Goal: Task Accomplishment & Management: Complete application form

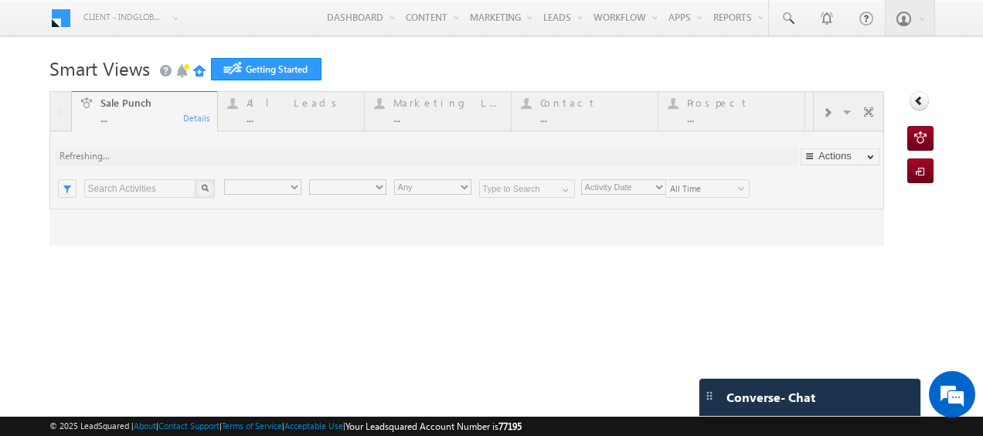
type input "Any Owner"
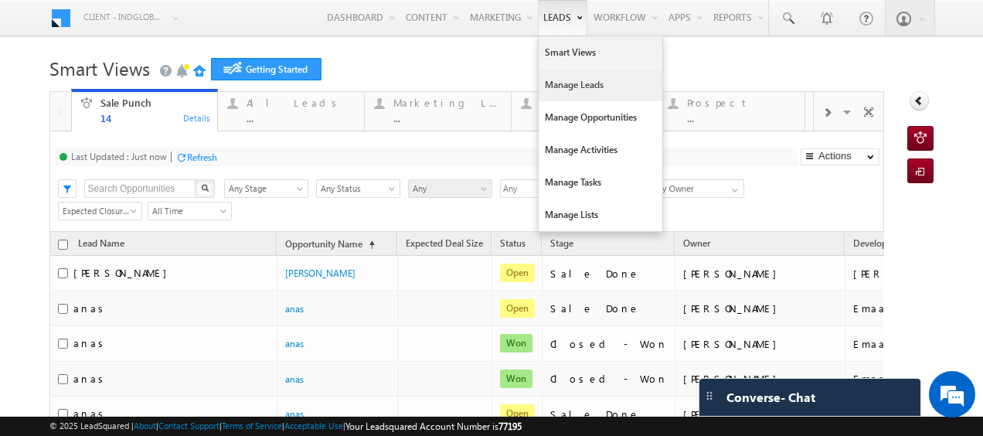
click at [570, 89] on link "Manage Leads" at bounding box center [601, 85] width 124 height 32
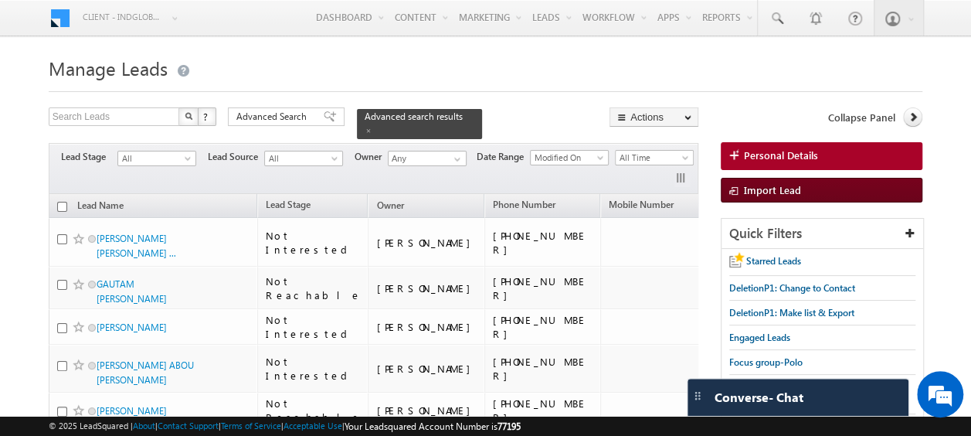
click at [780, 190] on span "Import Lead" at bounding box center [772, 189] width 57 height 13
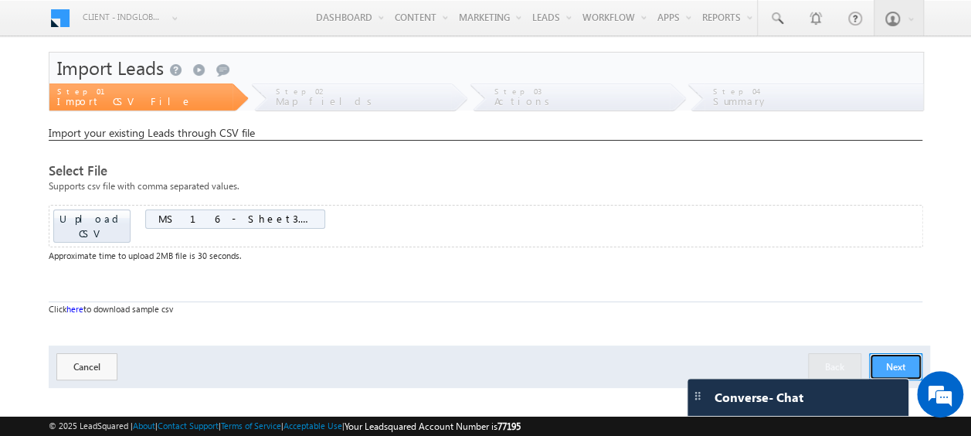
click at [909, 353] on button "Next" at bounding box center [895, 366] width 53 height 27
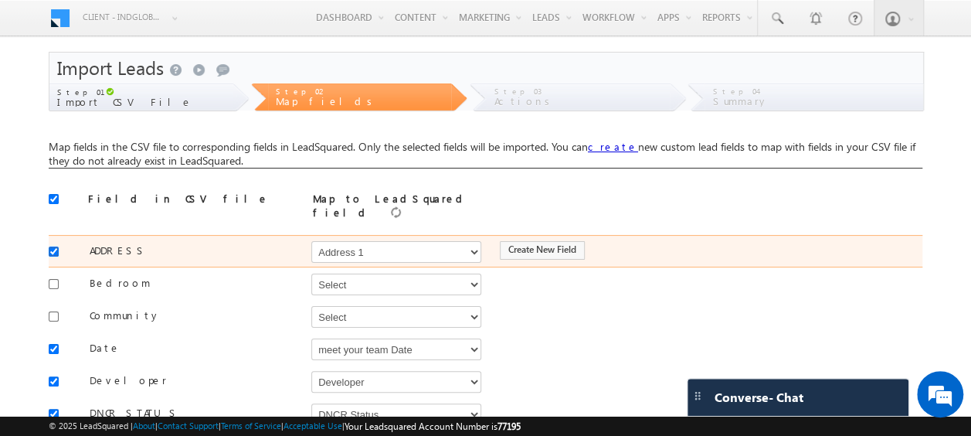
click at [51, 247] on input "checkbox" at bounding box center [54, 252] width 10 height 10
checkbox input "false"
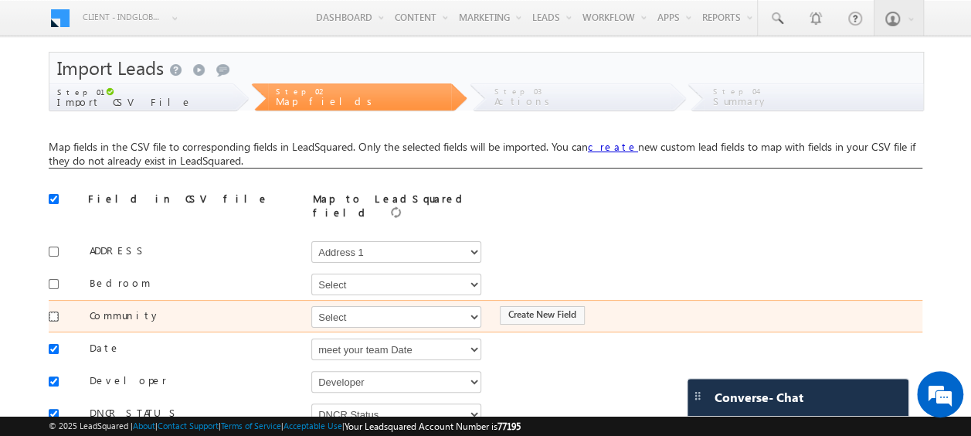
click at [53, 311] on input "checkbox" at bounding box center [54, 316] width 10 height 10
checkbox input "true"
click at [332, 306] on select "Select Select Address 1 Address 2 Budget Building Name Buyer Persona Called Cam…" at bounding box center [396, 317] width 170 height 22
select select "mx_Master_Project"
click at [311, 306] on select "Select Select Address 1 Address 2 Budget Building Name Buyer Persona Called Cam…" at bounding box center [396, 317] width 170 height 22
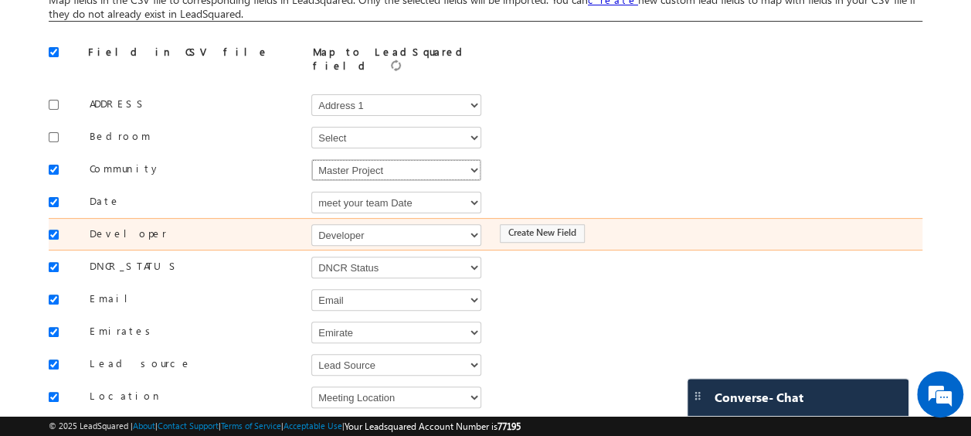
scroll to position [148, 0]
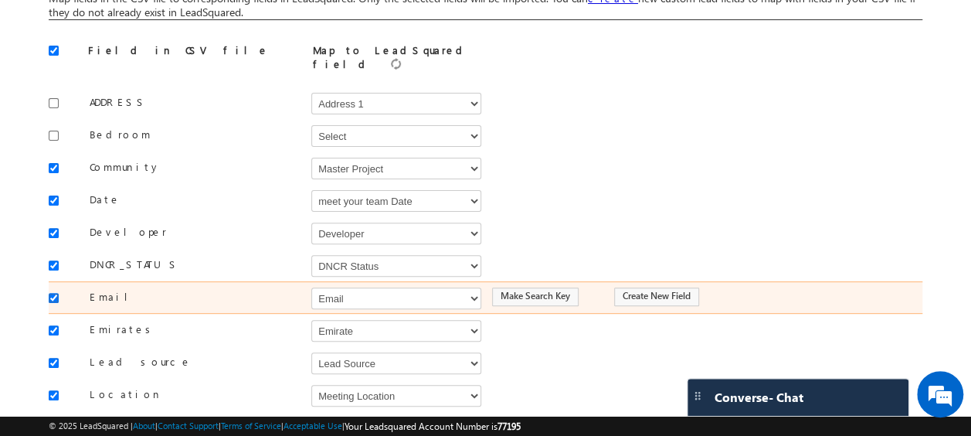
click at [50, 293] on input "checkbox" at bounding box center [54, 298] width 10 height 10
checkbox input "false"
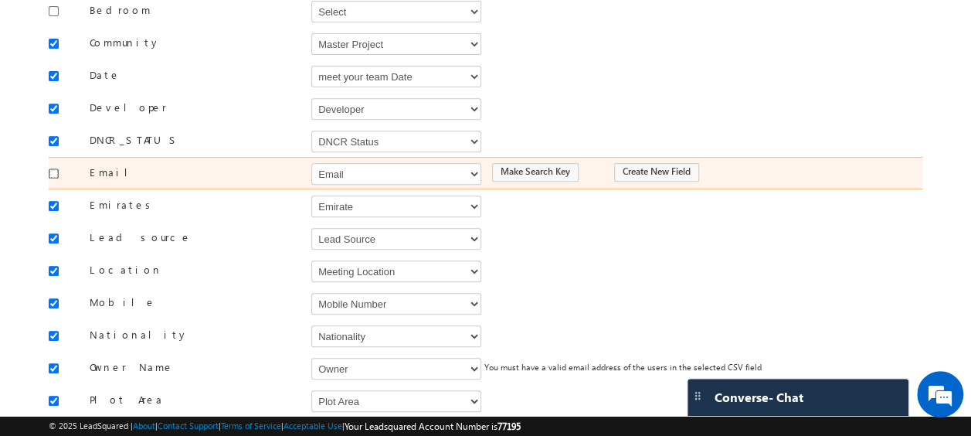
scroll to position [309, 0]
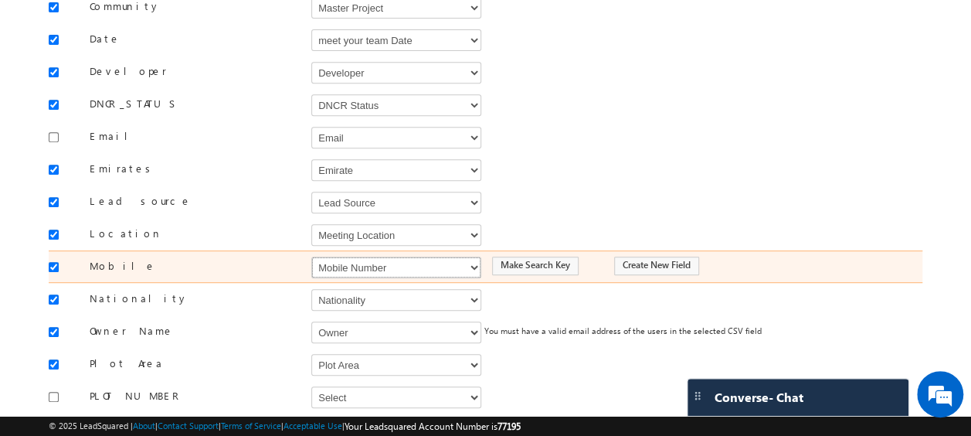
click at [365, 257] on select "Select Select Address 1 Address 2 Budget Building Name Buyer Persona Called Cam…" at bounding box center [396, 268] width 170 height 22
select select "Phone"
click at [311, 257] on select "Select Select Address 1 Address 2 Budget Building Name Buyer Persona Called Cam…" at bounding box center [396, 268] width 170 height 22
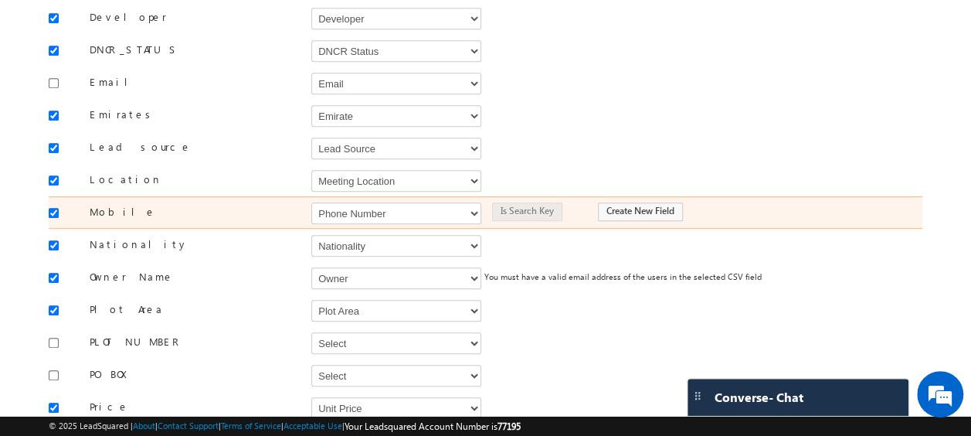
click at [365, 266] on div "Select Select Address 1 Address 2 Budget Building Name Buyer Persona Called Cam…" at bounding box center [390, 277] width 158 height 23
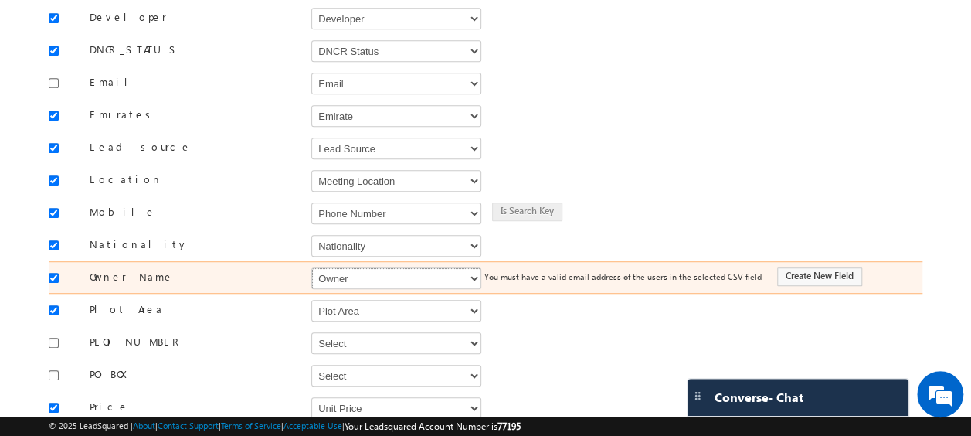
click at [338, 267] on select "Select Select Address 1 Address 2 Budget Building Name Buyer Persona Called Cam…" at bounding box center [396, 278] width 170 height 22
select select "FirstName"
click at [311, 267] on select "Select Select Address 1 Address 2 Budget Building Name Buyer Persona Called Cam…" at bounding box center [396, 278] width 170 height 22
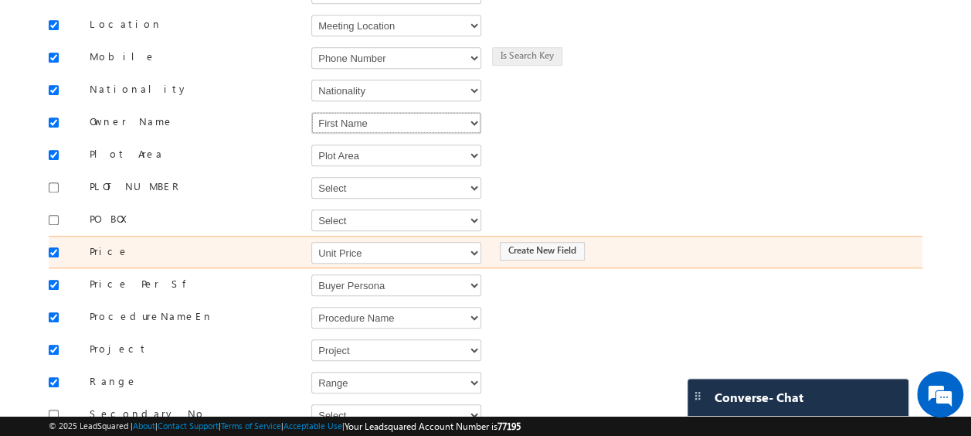
scroll to position [519, 0]
click at [346, 241] on select "Select Select Address 1 Address 2 Budget Building Name Buyer Persona Called Cam…" at bounding box center [396, 252] width 170 height 22
select select "mx_Unit_Number"
click at [311, 241] on select "Select Select Address 1 Address 2 Budget Building Name Buyer Persona Called Cam…" at bounding box center [396, 252] width 170 height 22
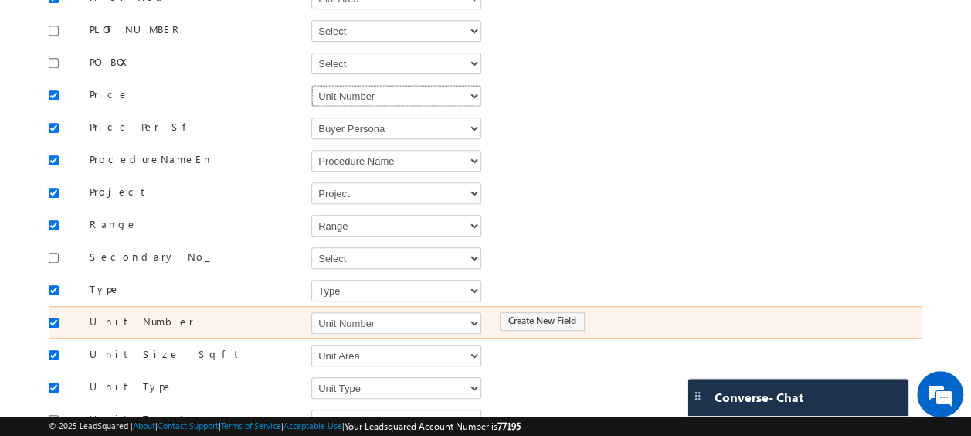
scroll to position [676, 0]
click at [375, 311] on select "Select Select Address 1 Address 2 Budget Building Name Buyer Persona Called Cam…" at bounding box center [396, 322] width 170 height 22
select select "mx_Unit_No"
click at [311, 311] on select "Select Select Address 1 Address 2 Budget Building Name Buyer Persona Called Cam…" at bounding box center [396, 322] width 170 height 22
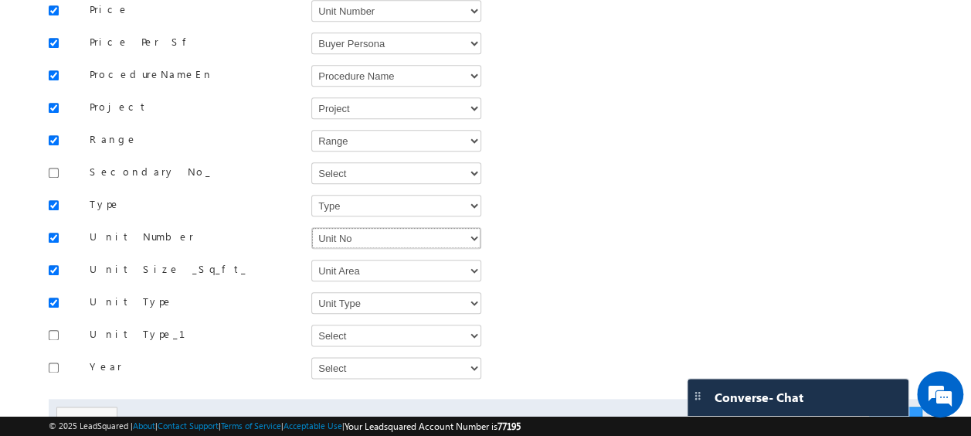
scroll to position [805, 0]
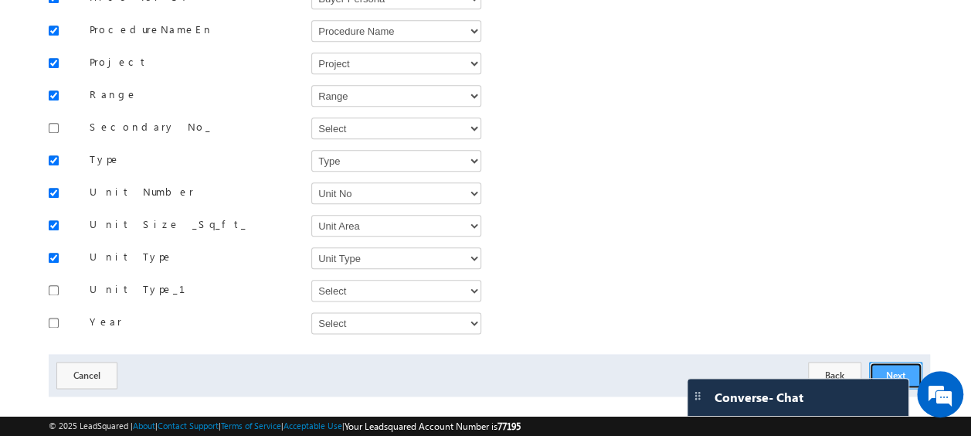
click at [886, 362] on button "Next" at bounding box center [895, 375] width 53 height 27
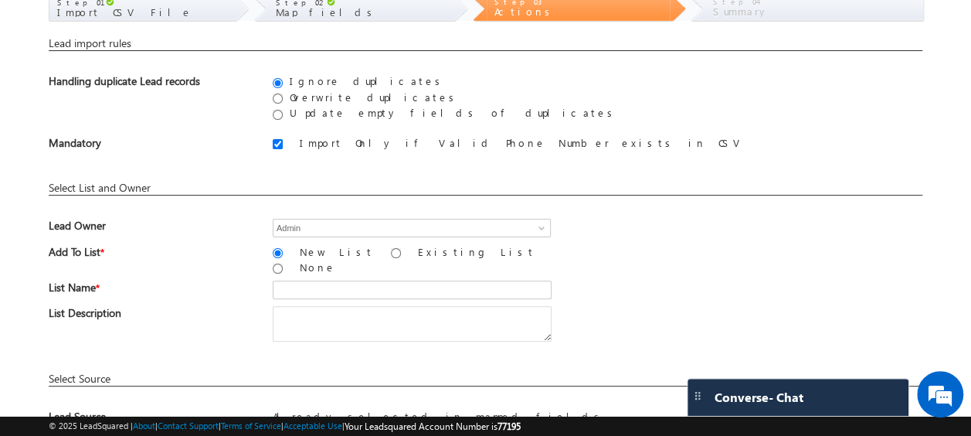
scroll to position [99, 0]
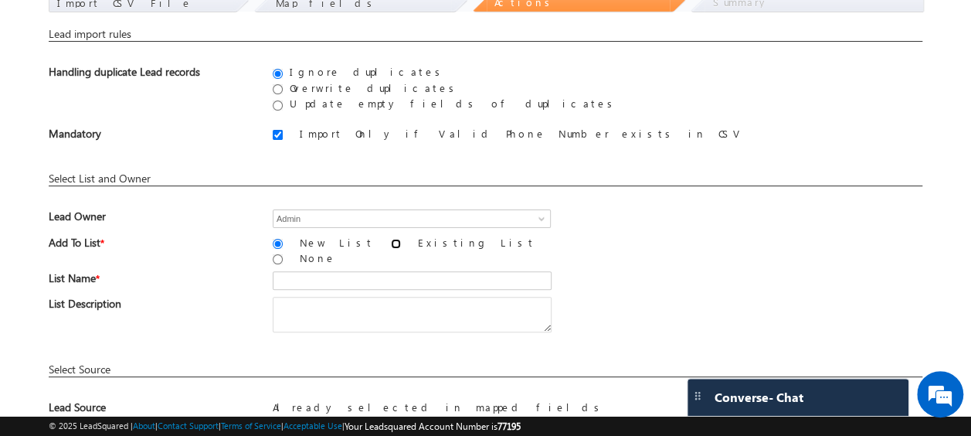
click at [391, 240] on input "Existing List" at bounding box center [396, 244] width 10 height 10
radio input "true"
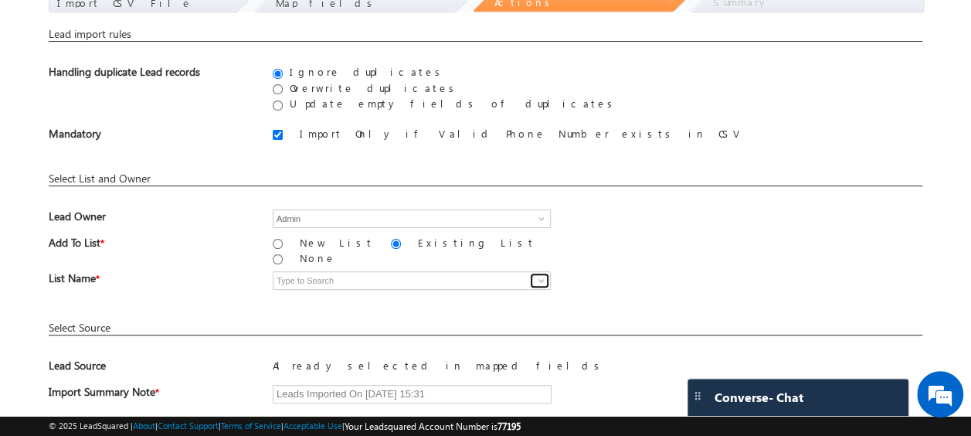
click at [546, 274] on span at bounding box center [542, 280] width 12 height 12
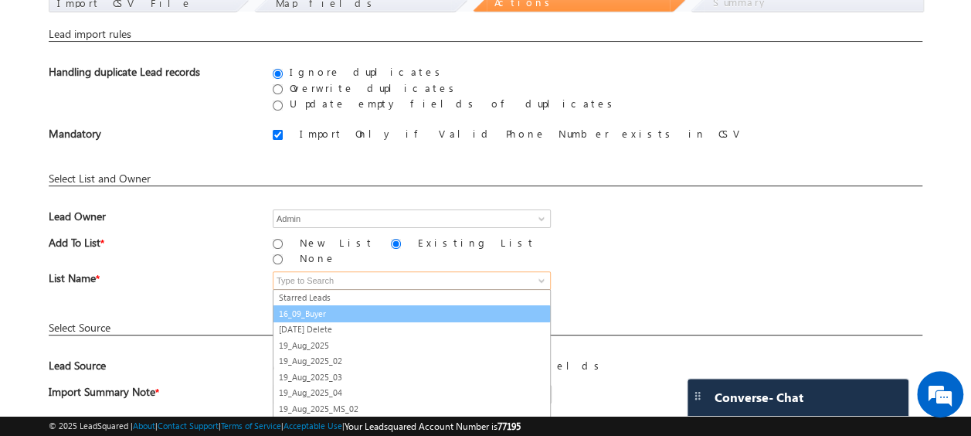
click at [318, 305] on link "16_09_Buyer" at bounding box center [412, 314] width 278 height 18
type input "16_09_Buyer"
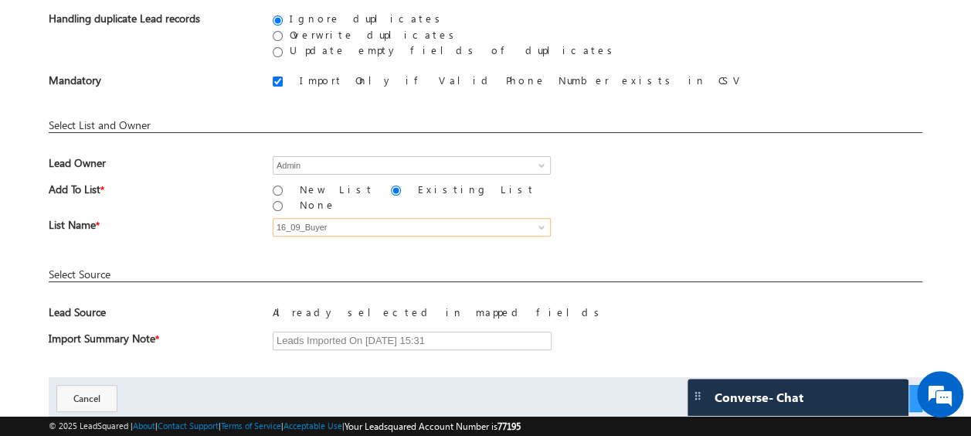
scroll to position [187, 0]
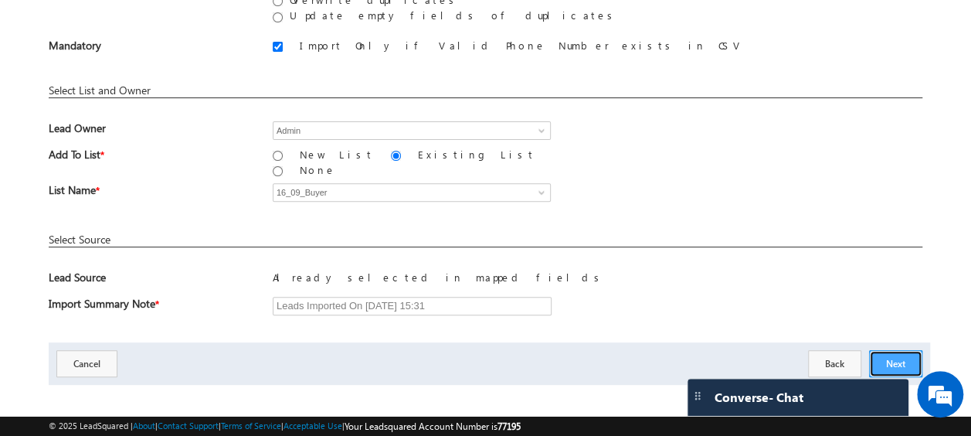
click at [895, 351] on button "Next" at bounding box center [895, 363] width 53 height 27
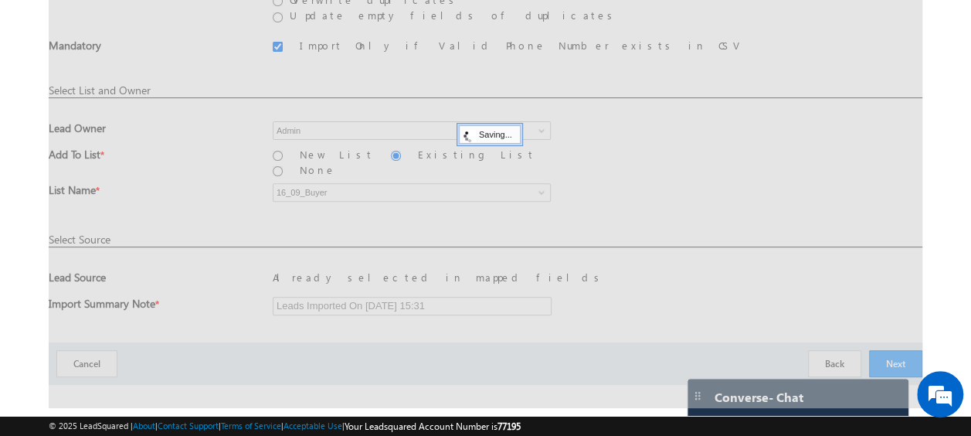
scroll to position [41, 0]
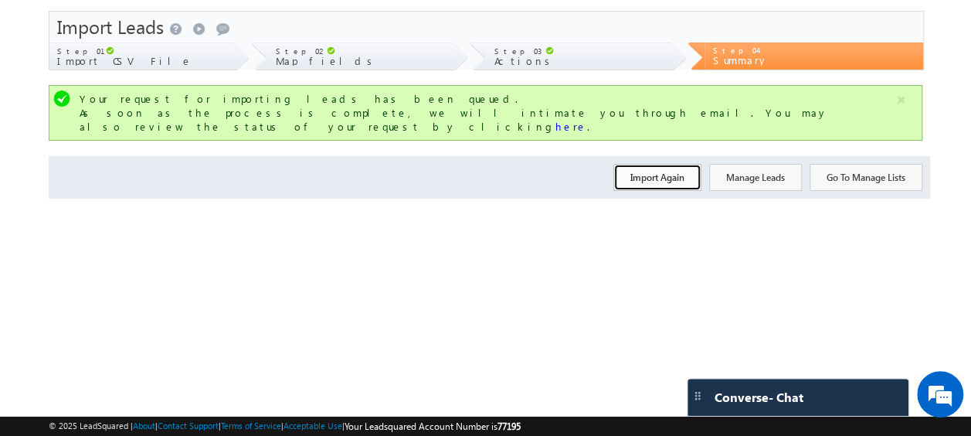
click at [655, 164] on button "Import Again" at bounding box center [658, 177] width 88 height 27
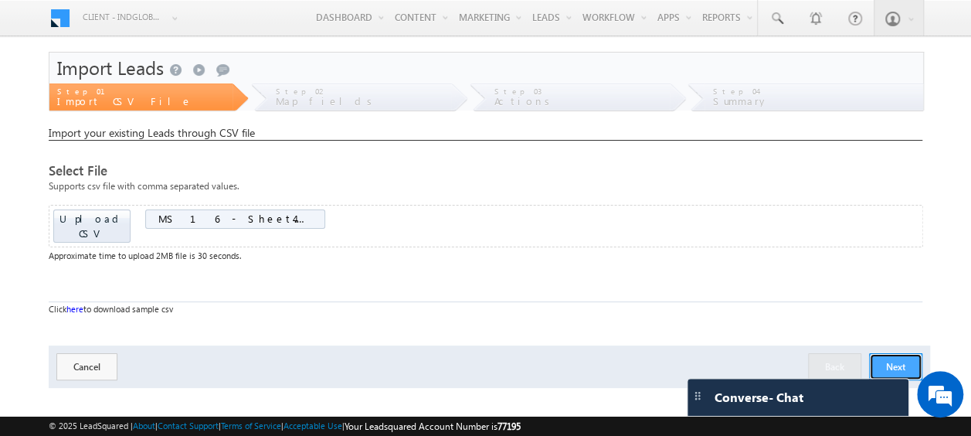
click at [887, 353] on button "Next" at bounding box center [895, 366] width 53 height 27
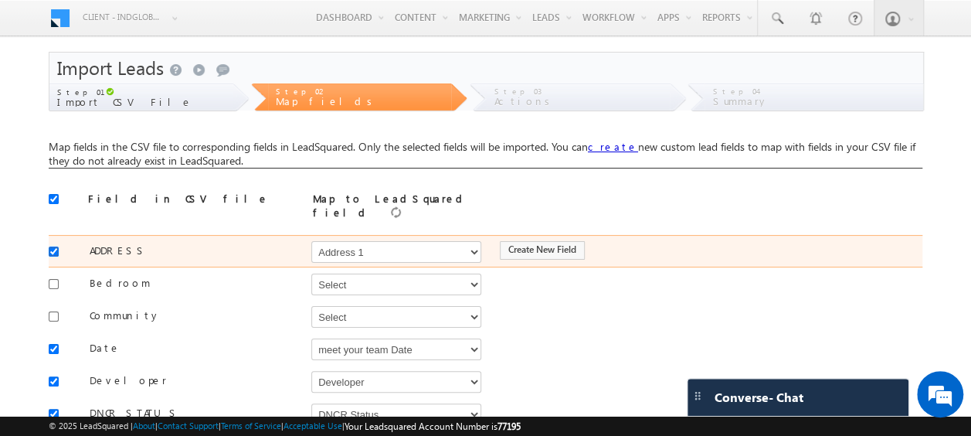
click at [53, 247] on input "checkbox" at bounding box center [54, 252] width 10 height 10
checkbox input "false"
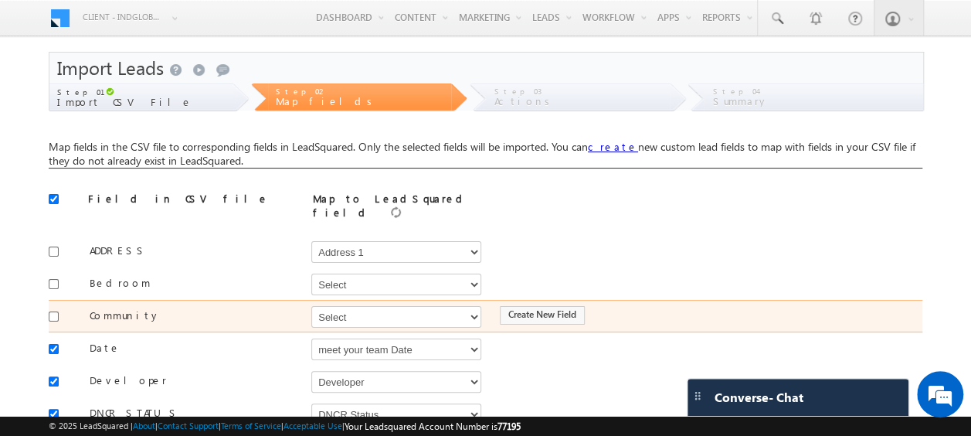
click at [59, 308] on div at bounding box center [58, 315] width 18 height 22
click at [50, 311] on input "checkbox" at bounding box center [54, 316] width 10 height 10
checkbox input "true"
click at [342, 309] on select "Select Select Address 1 Address 2 Budget Building Name Buyer Persona Called Cam…" at bounding box center [396, 317] width 170 height 22
select select "mx_Master_Project"
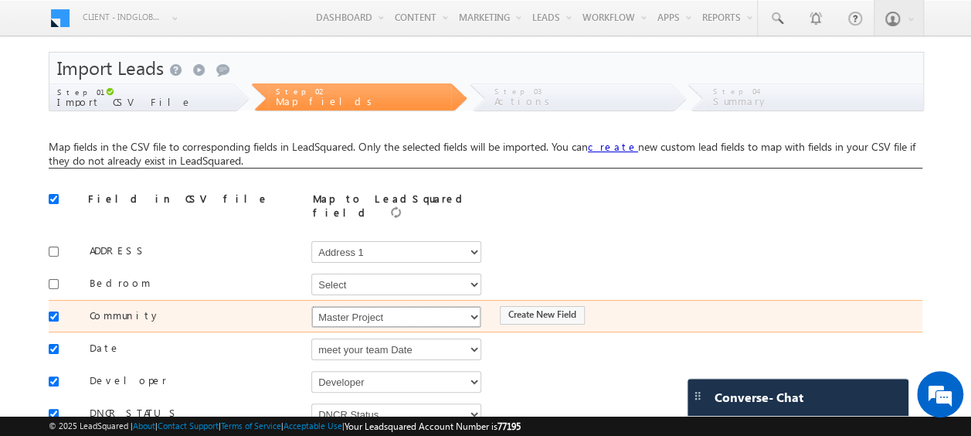
click at [311, 306] on select "Select Select Address 1 Address 2 Budget Building Name Buyer Persona Called Cam…" at bounding box center [396, 317] width 170 height 22
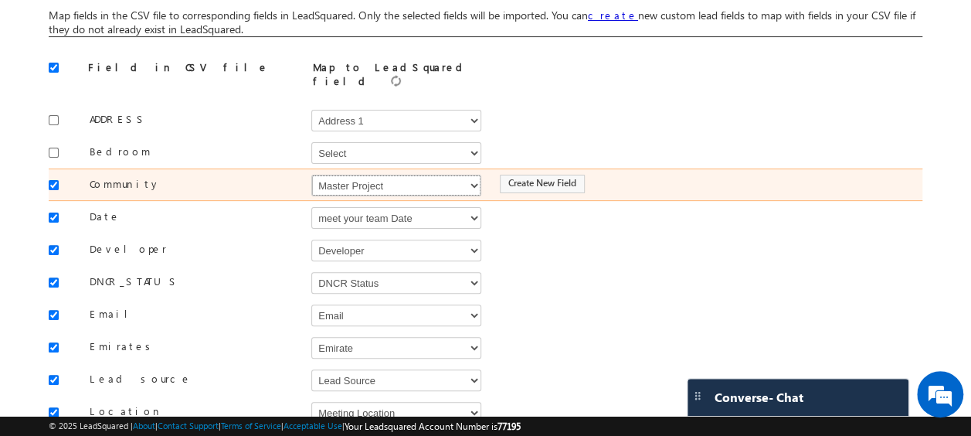
scroll to position [135, 0]
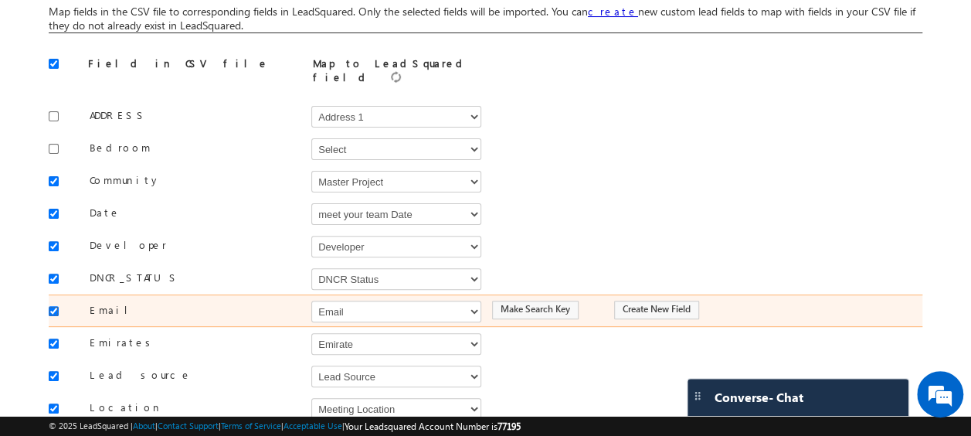
click at [51, 306] on input "checkbox" at bounding box center [54, 311] width 10 height 10
checkbox input "false"
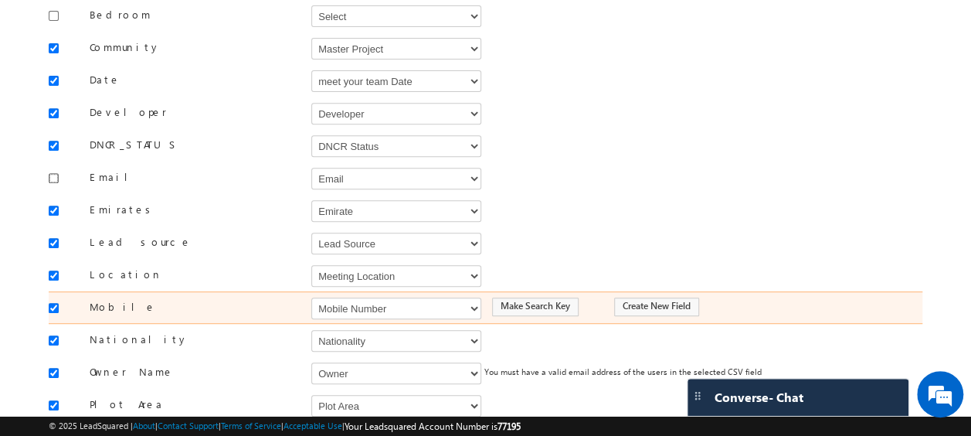
scroll to position [270, 0]
click at [308, 294] on div "Mobile Select Select Address 1 Address 2 Budget Building Name Buyer Persona Cal…" at bounding box center [486, 306] width 874 height 32
click at [335, 296] on select "Select Select Address 1 Address 2 Budget Building Name Buyer Persona Called Cam…" at bounding box center [396, 307] width 170 height 22
select select "Phone"
click at [311, 296] on select "Select Select Address 1 Address 2 Budget Building Name Buyer Persona Called Cam…" at bounding box center [396, 307] width 170 height 22
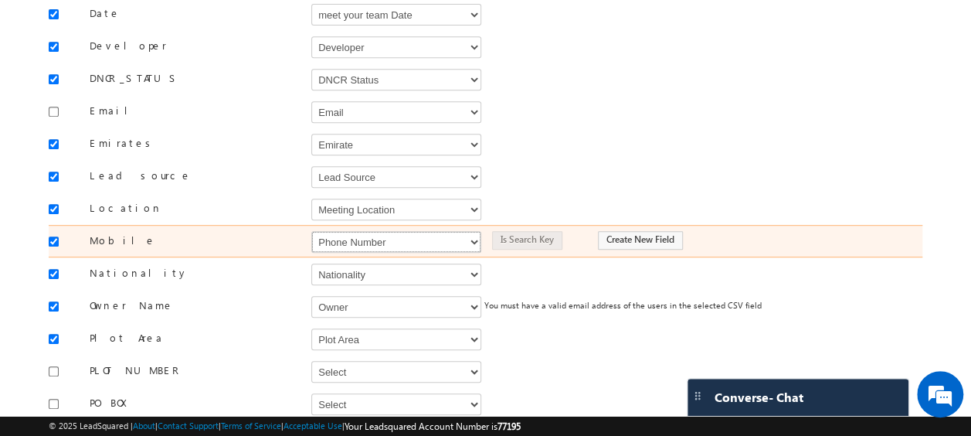
scroll to position [337, 0]
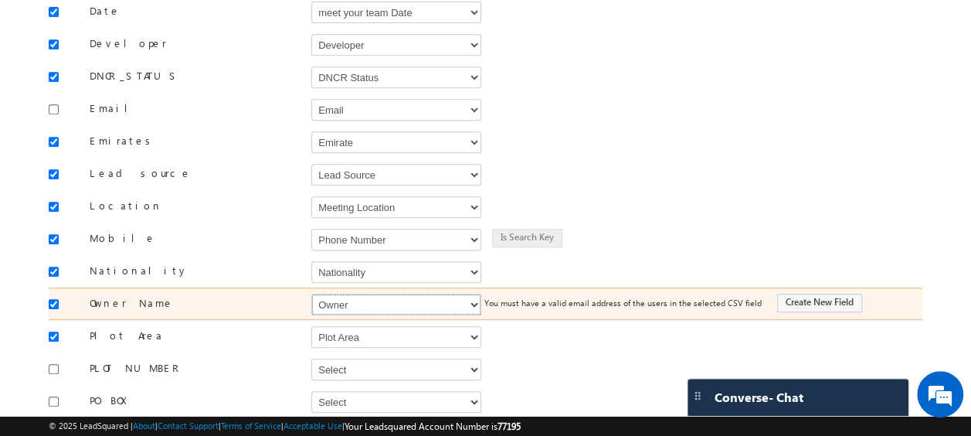
click at [336, 294] on select "Select Select Address 1 Address 2 Budget Building Name Buyer Persona Called Cam…" at bounding box center [396, 305] width 170 height 22
select select "FirstName"
click at [311, 294] on select "Select Select Address 1 Address 2 Budget Building Name Buyer Persona Called Cam…" at bounding box center [396, 305] width 170 height 22
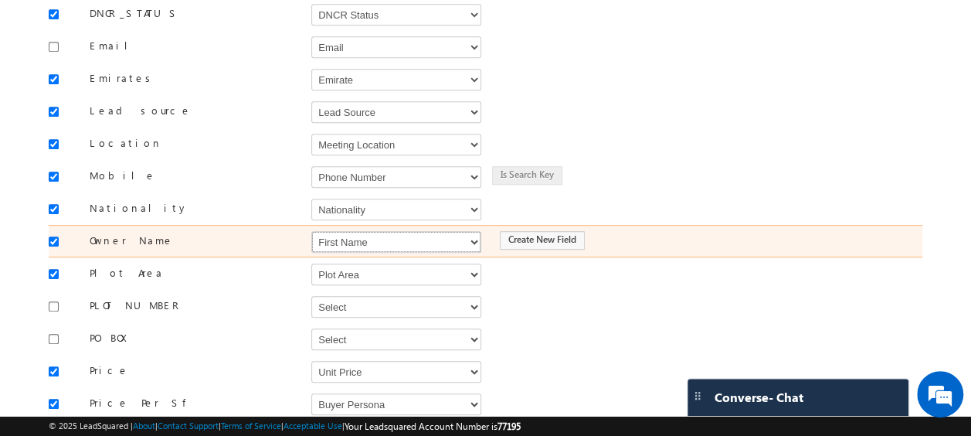
scroll to position [427, 0]
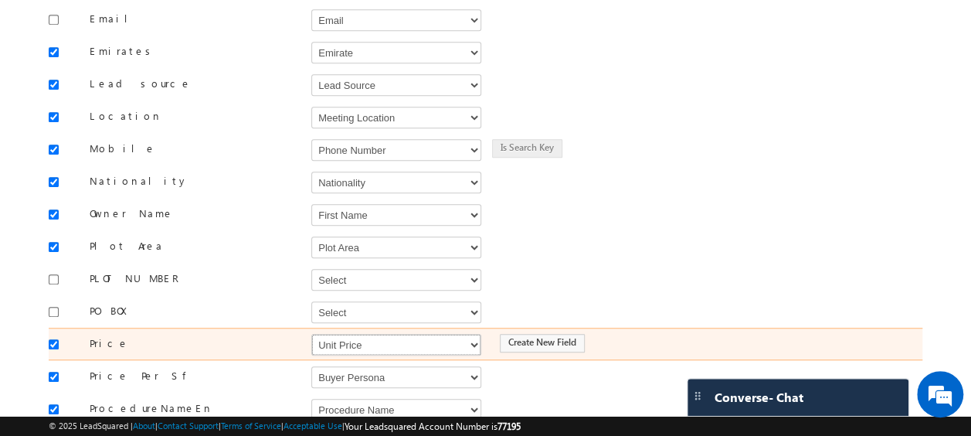
click at [339, 334] on select "Select Select Address 1 Address 2 Budget Building Name Buyer Persona Called Cam…" at bounding box center [396, 345] width 170 height 22
select select "mx_Unit_Number"
click at [311, 334] on select "Select Select Address 1 Address 2 Budget Building Name Buyer Persona Called Cam…" at bounding box center [396, 345] width 170 height 22
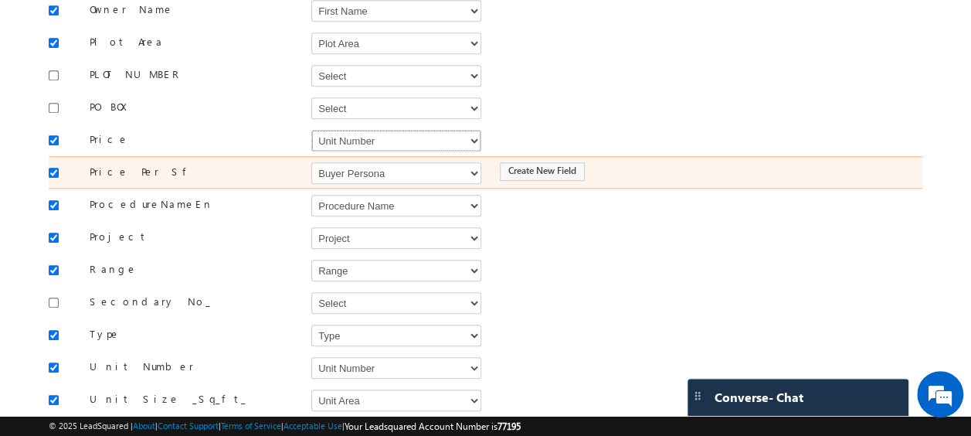
scroll to position [648, 0]
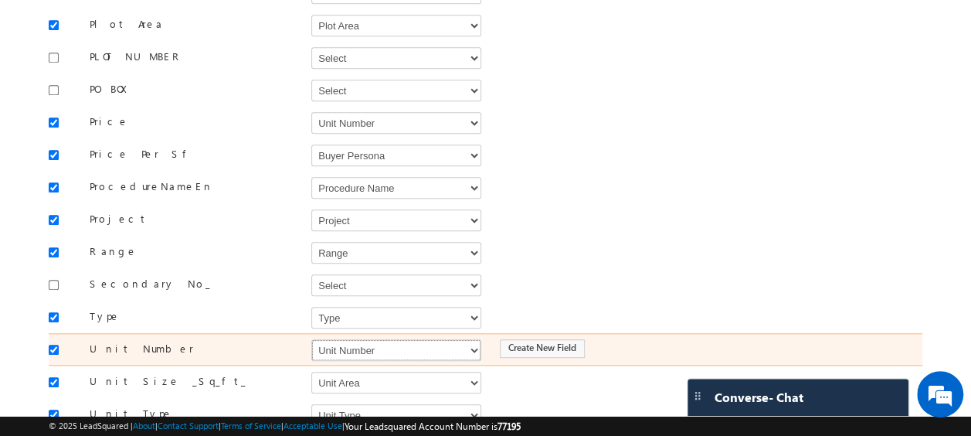
click at [342, 339] on select "Select Select Address 1 Address 2 Budget Building Name Buyer Persona Called Cam…" at bounding box center [396, 350] width 170 height 22
select select "mx_Unit_No"
click at [311, 339] on select "Select Select Address 1 Address 2 Budget Building Name Buyer Persona Called Cam…" at bounding box center [396, 350] width 170 height 22
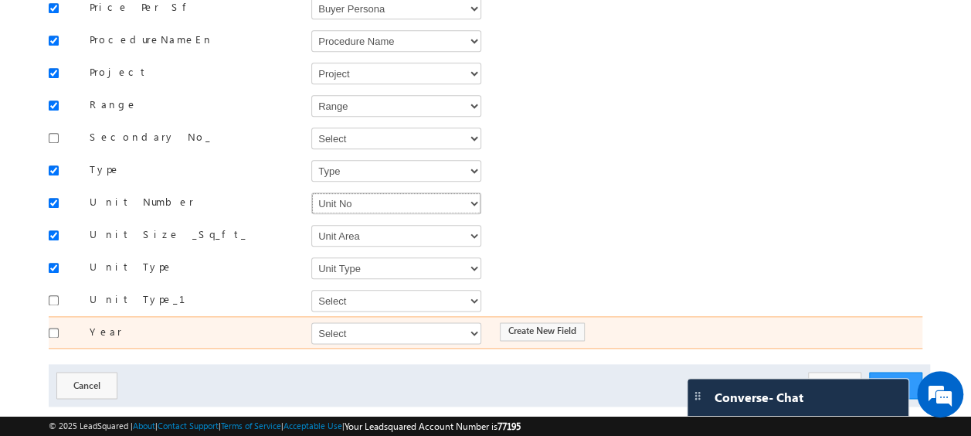
scroll to position [796, 0]
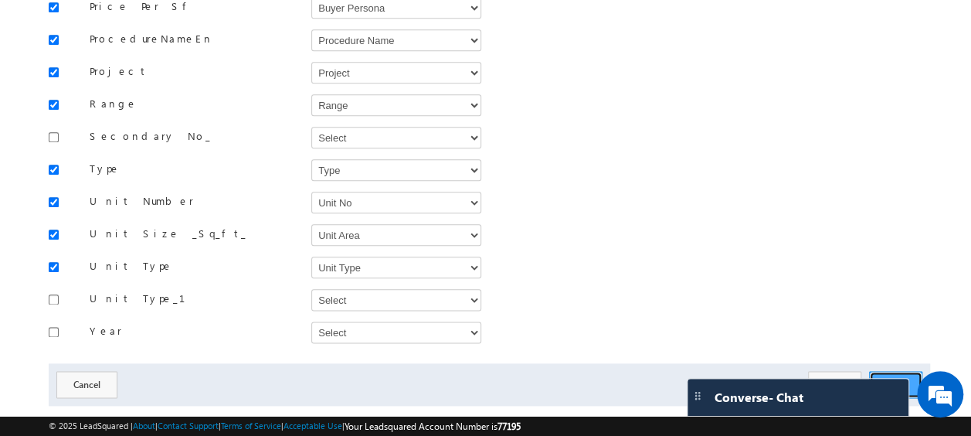
click at [898, 371] on button "Next" at bounding box center [895, 384] width 53 height 27
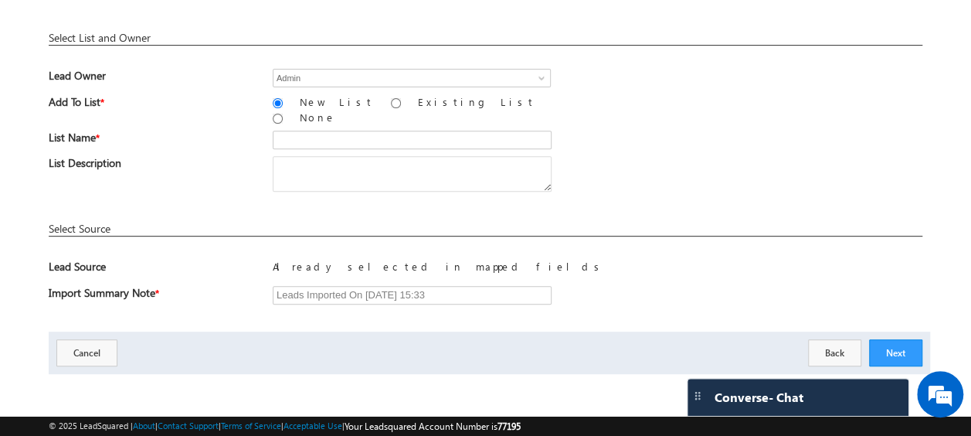
scroll to position [227, 0]
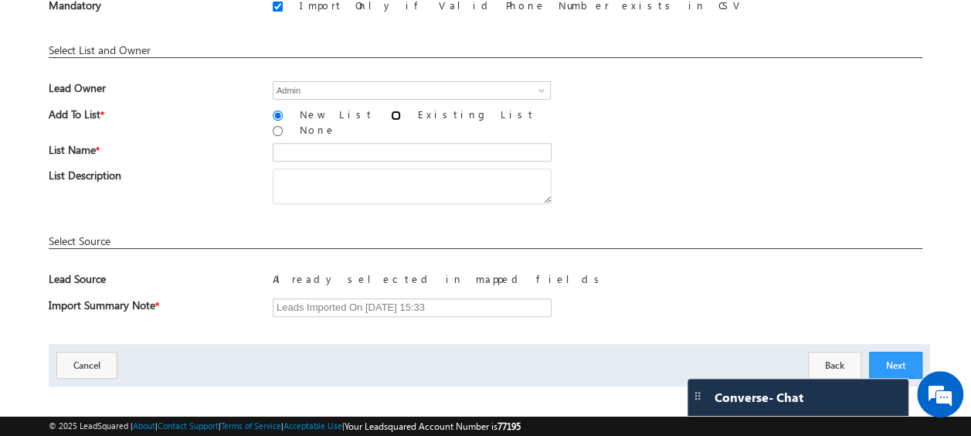
click at [391, 114] on input "Existing List" at bounding box center [396, 116] width 10 height 10
radio input "true"
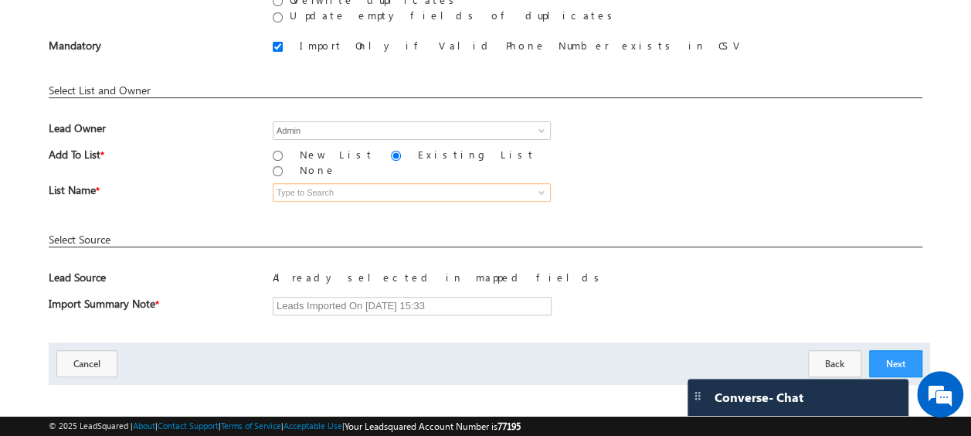
click at [535, 190] on input at bounding box center [412, 192] width 278 height 19
click at [539, 186] on span at bounding box center [542, 192] width 12 height 12
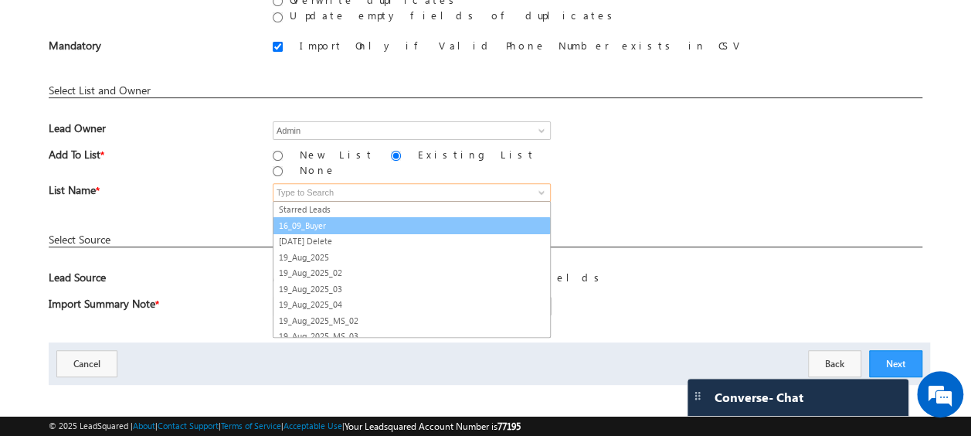
click at [355, 217] on link "16_09_Buyer" at bounding box center [412, 226] width 278 height 18
type input "16_09_Buyer"
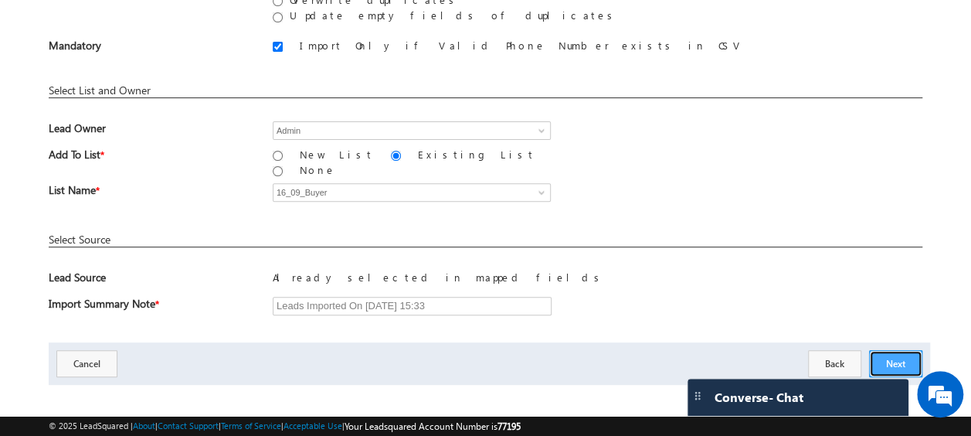
click at [902, 350] on button "Next" at bounding box center [895, 363] width 53 height 27
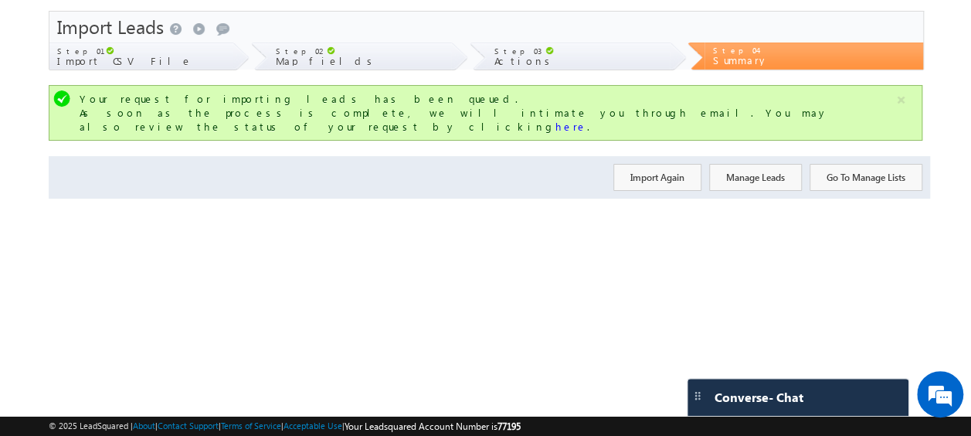
scroll to position [41, 0]
click at [642, 164] on button "Import Again" at bounding box center [658, 177] width 88 height 27
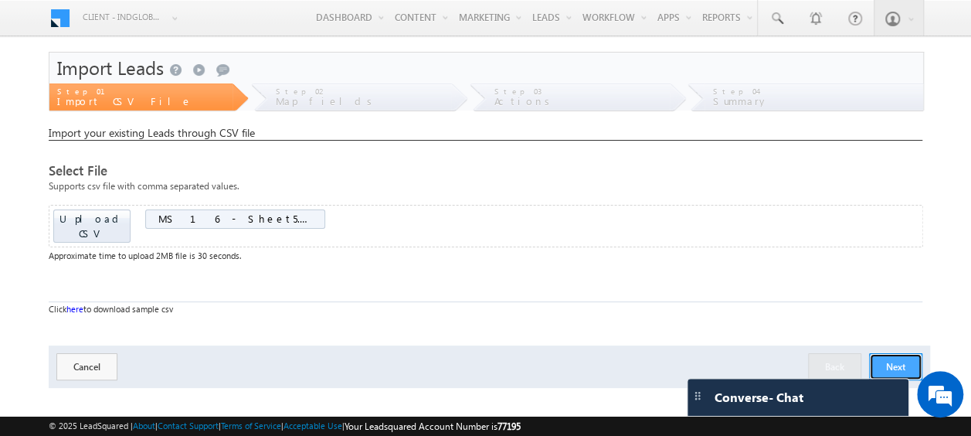
click at [899, 353] on button "Next" at bounding box center [895, 366] width 53 height 27
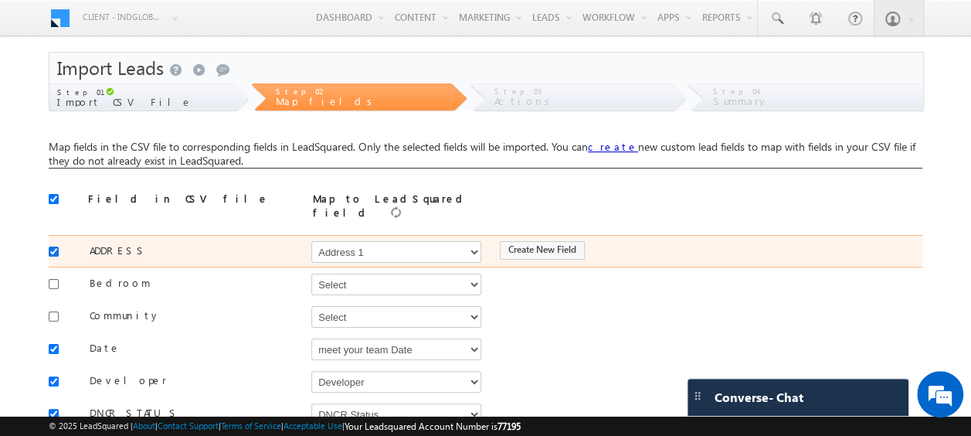
click at [57, 247] on input "checkbox" at bounding box center [54, 252] width 10 height 10
checkbox input "false"
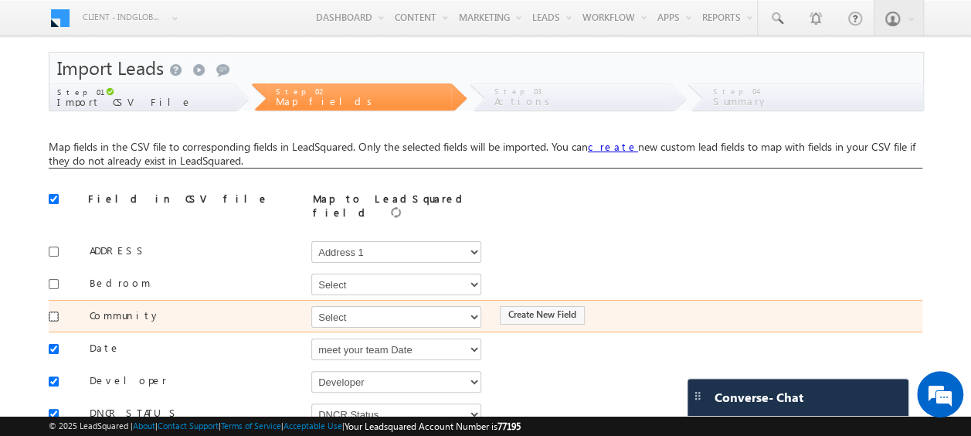
click at [55, 311] on input "checkbox" at bounding box center [54, 316] width 10 height 10
checkbox input "true"
click at [395, 306] on select "Select Select Address 1 Address 2 Budget Building Name Buyer Persona Called Cam…" at bounding box center [396, 317] width 170 height 22
select select "mx_Master_Project"
click at [311, 306] on select "Select Select Address 1 Address 2 Budget Building Name Buyer Persona Called Cam…" at bounding box center [396, 317] width 170 height 22
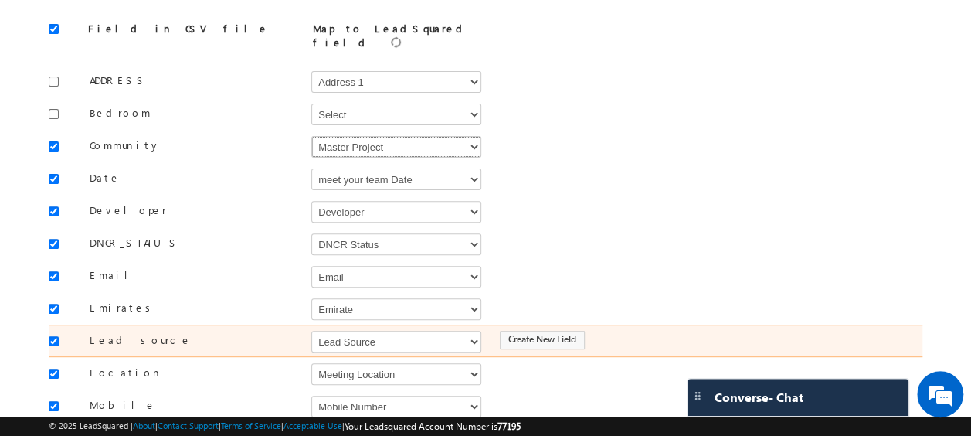
scroll to position [247, 0]
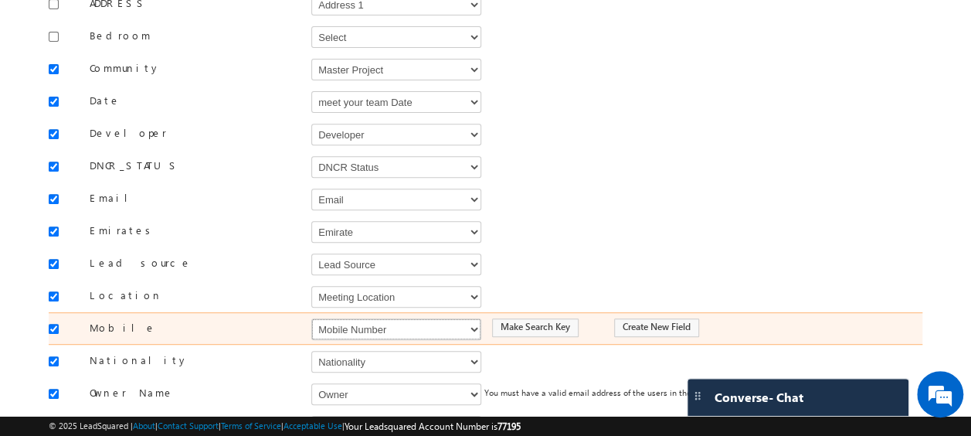
click at [369, 318] on select "Select Select Address 1 Address 2 Budget Building Name Buyer Persona Called Cam…" at bounding box center [396, 329] width 170 height 22
select select "Phone"
click at [311, 318] on select "Select Select Address 1 Address 2 Budget Building Name Buyer Persona Called Cam…" at bounding box center [396, 329] width 170 height 22
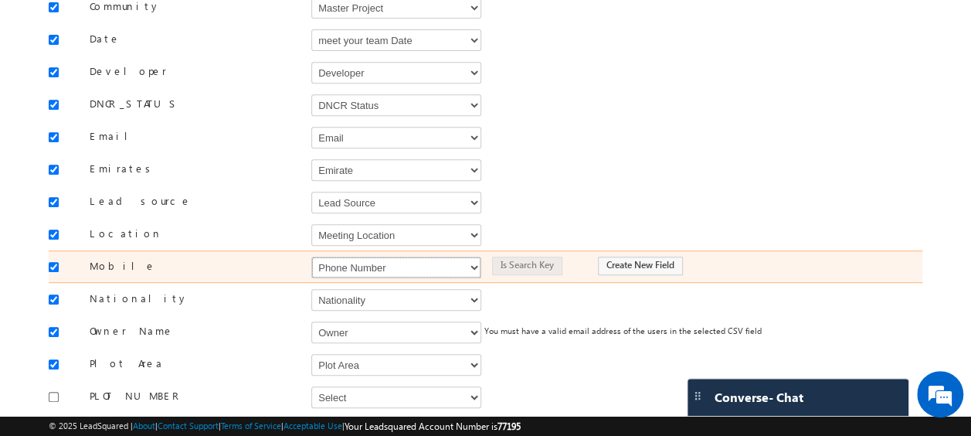
scroll to position [320, 0]
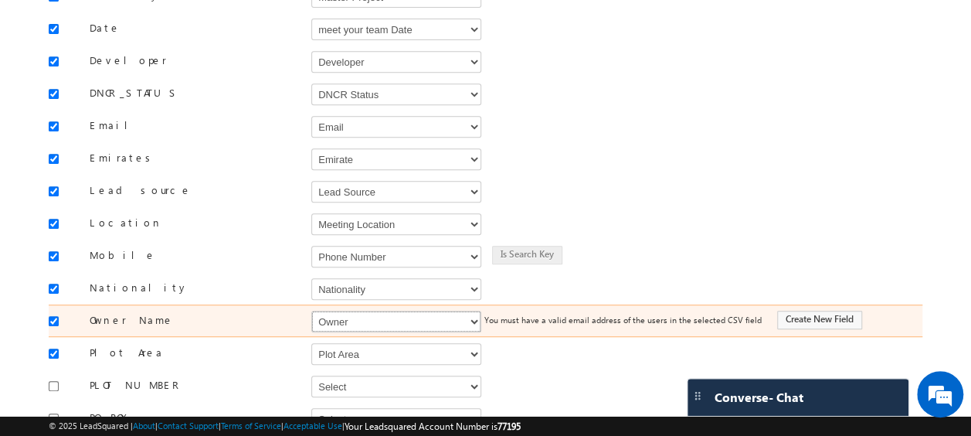
click at [370, 315] on select "Select Select Address 1 Address 2 Budget Building Name Buyer Persona Called Cam…" at bounding box center [396, 322] width 170 height 22
select select "FirstName"
click at [311, 311] on select "Select Select Address 1 Address 2 Budget Building Name Buyer Persona Called Cam…" at bounding box center [396, 322] width 170 height 22
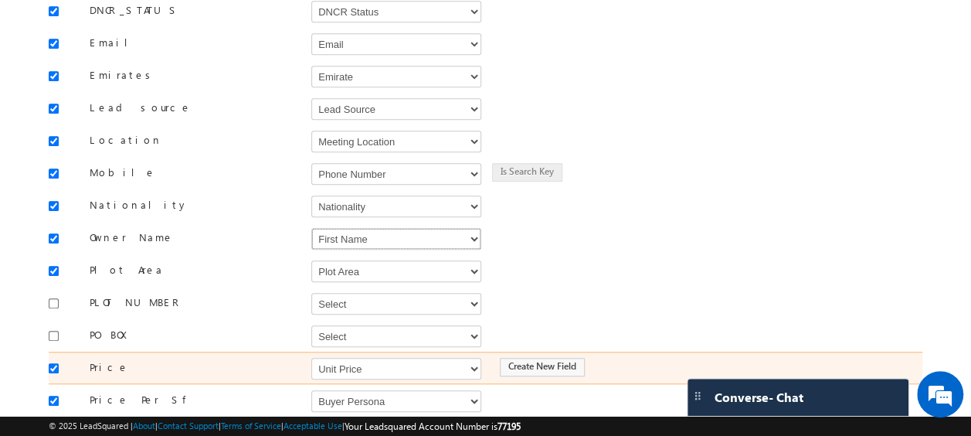
scroll to position [432, 0]
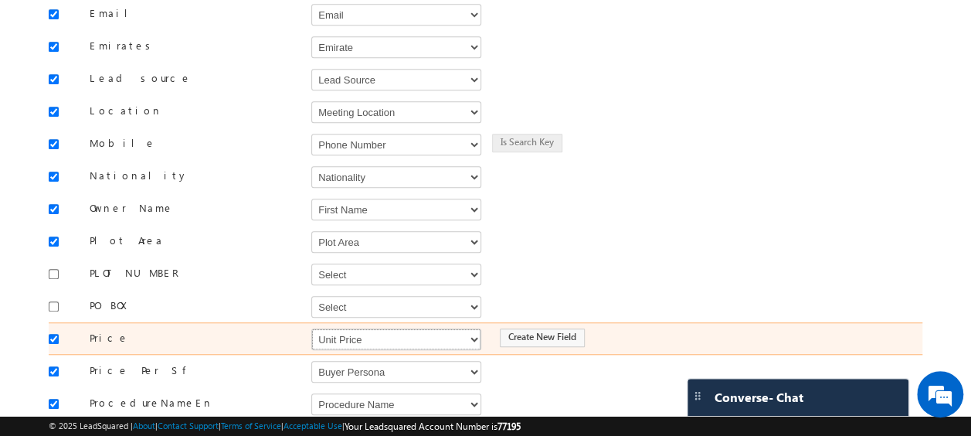
click at [338, 328] on select "Select Select Address 1 Address 2 Budget Building Name Buyer Persona Called Cam…" at bounding box center [396, 339] width 170 height 22
select select "mx_Unit_Number"
click at [311, 328] on select "Select Select Address 1 Address 2 Budget Building Name Buyer Persona Called Cam…" at bounding box center [396, 339] width 170 height 22
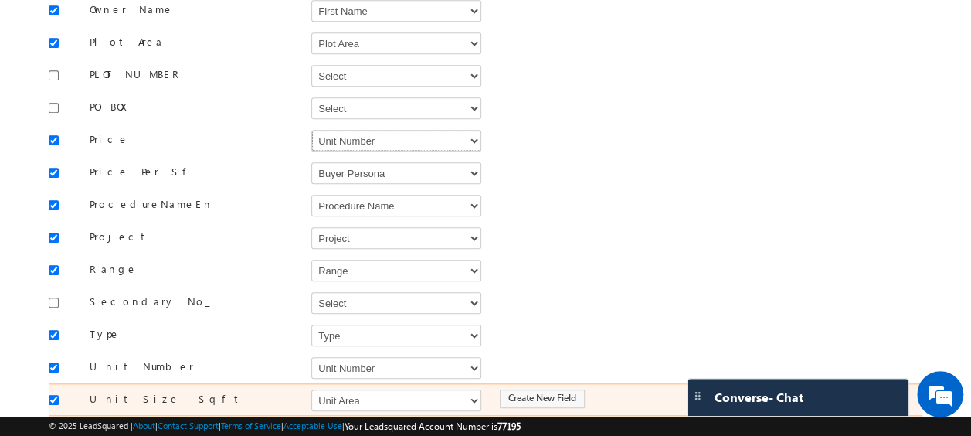
scroll to position [665, 0]
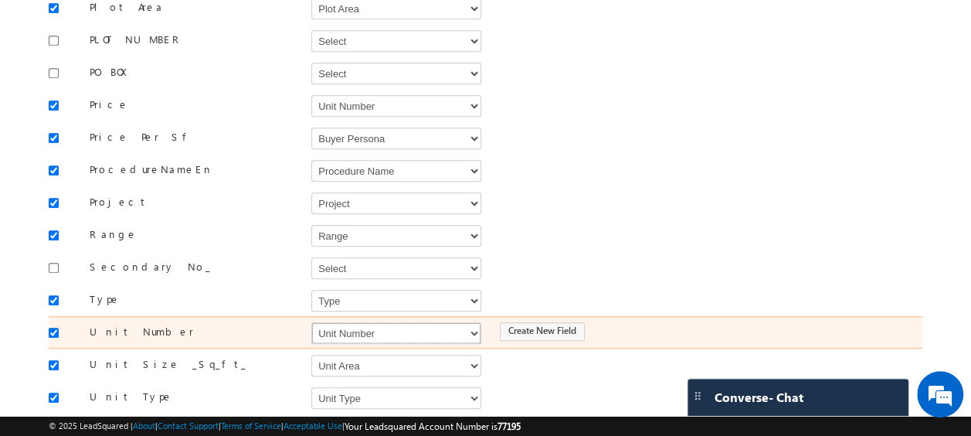
click at [355, 322] on select "Select Select Address 1 Address 2 Budget Building Name Buyer Persona Called Cam…" at bounding box center [396, 333] width 170 height 22
select select "mx_Unit_No"
click at [311, 322] on select "Select Select Address 1 Address 2 Budget Building Name Buyer Persona Called Cam…" at bounding box center [396, 333] width 170 height 22
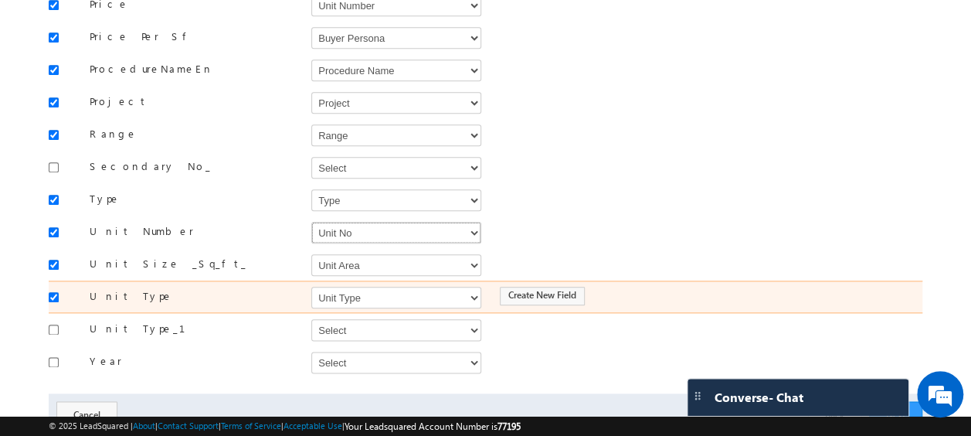
scroll to position [805, 0]
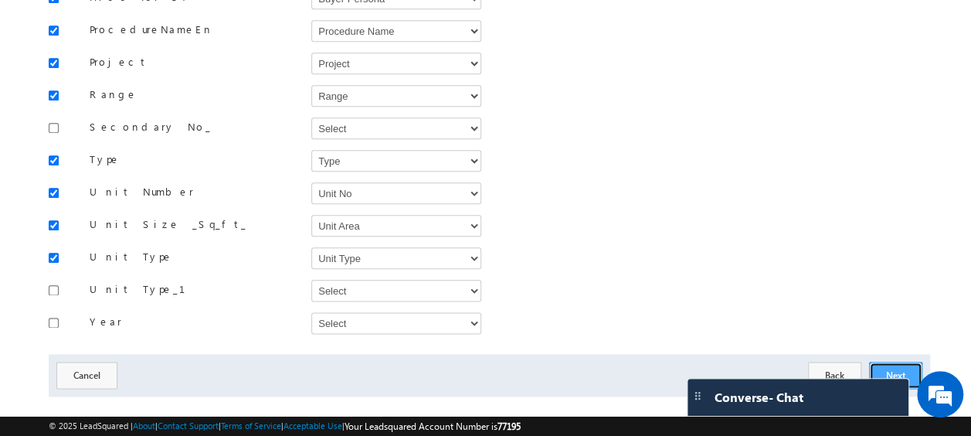
click at [900, 362] on button "Next" at bounding box center [895, 375] width 53 height 27
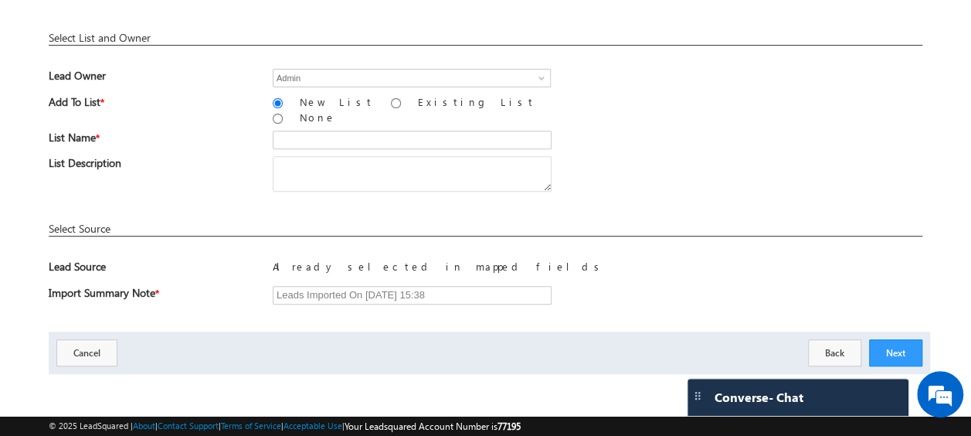
scroll to position [227, 0]
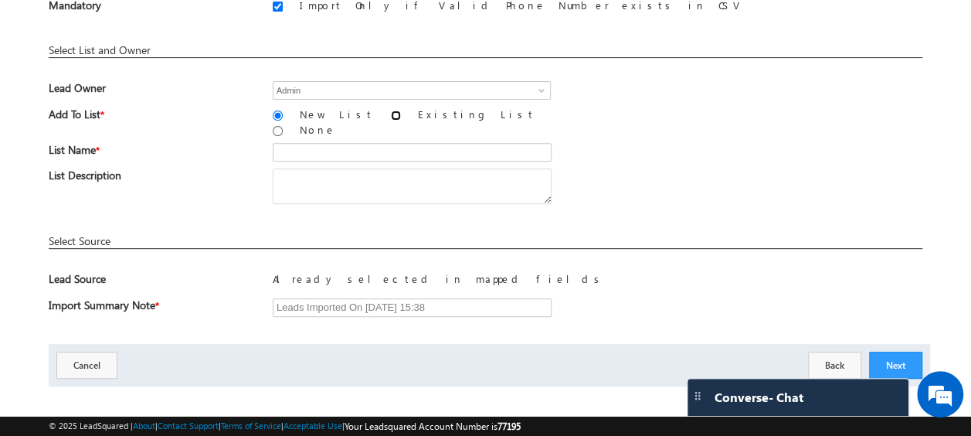
click at [391, 112] on input "Existing List" at bounding box center [396, 116] width 10 height 10
radio input "true"
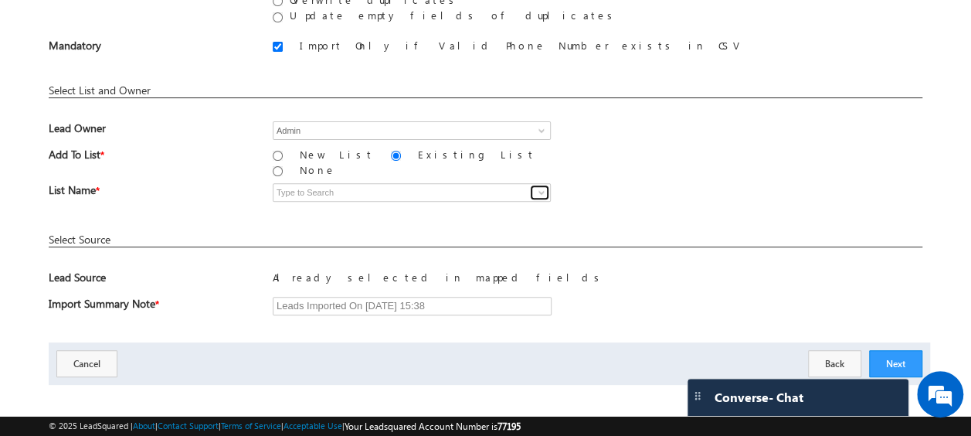
click at [542, 186] on span at bounding box center [542, 192] width 12 height 12
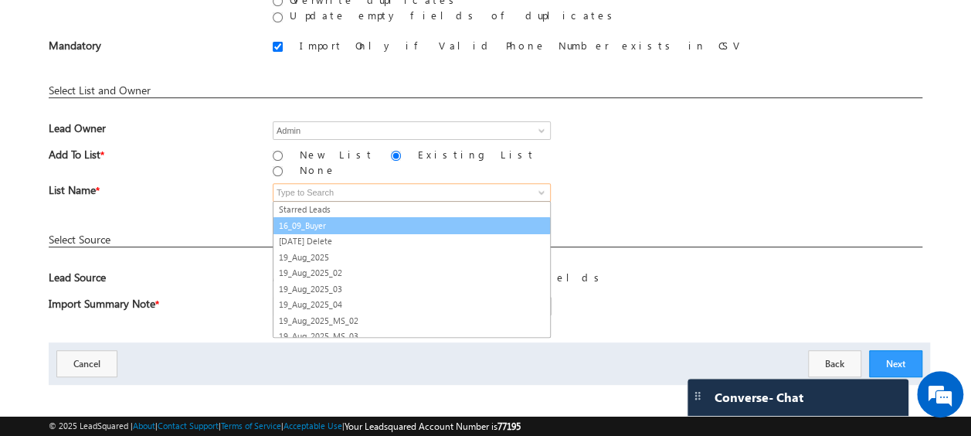
click at [317, 217] on link "16_09_Buyer" at bounding box center [412, 226] width 278 height 18
type input "16_09_Buyer"
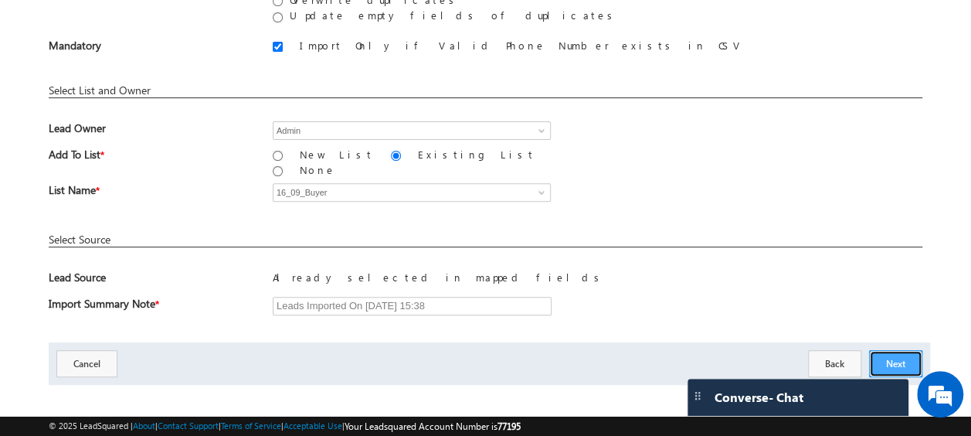
click at [903, 355] on button "Next" at bounding box center [895, 363] width 53 height 27
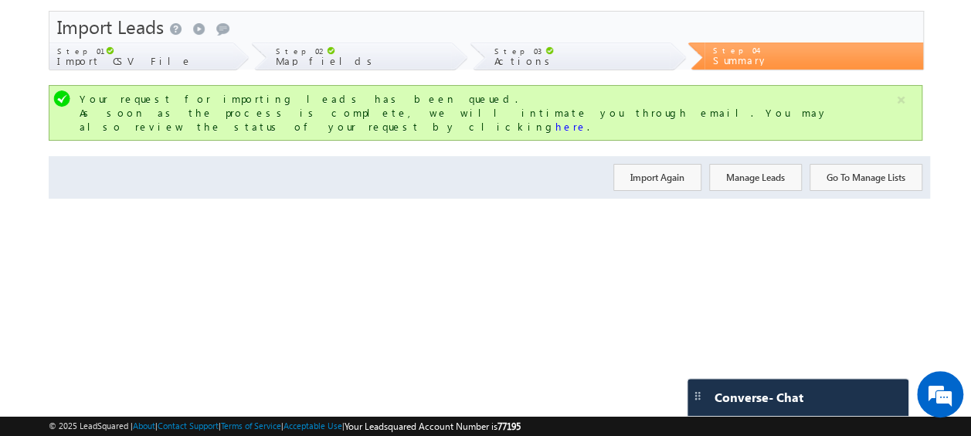
scroll to position [0, 0]
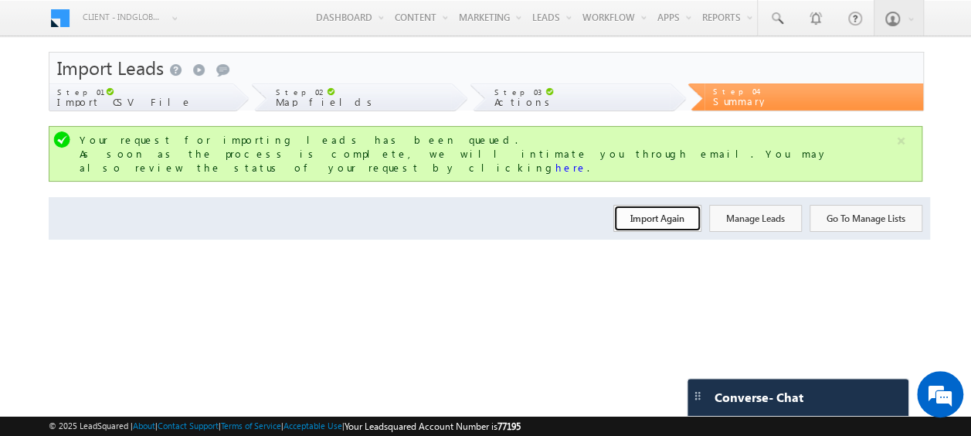
click at [678, 209] on button "Import Again" at bounding box center [658, 218] width 88 height 27
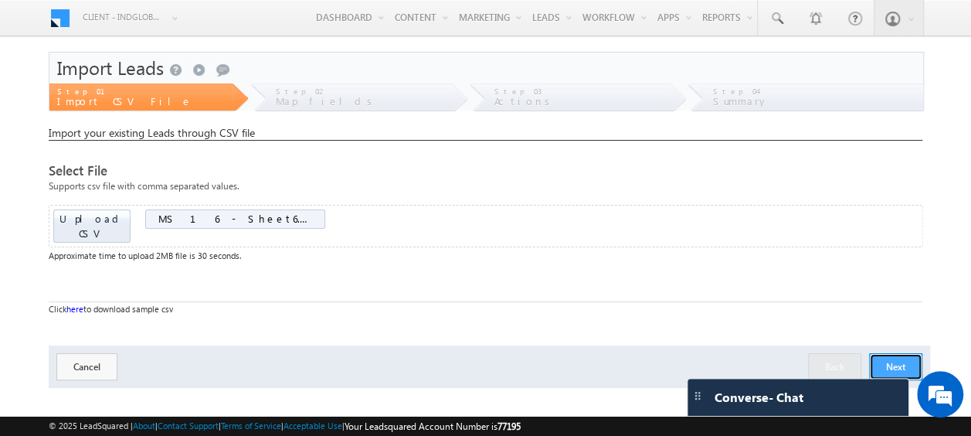
click at [886, 353] on button "Next" at bounding box center [895, 366] width 53 height 27
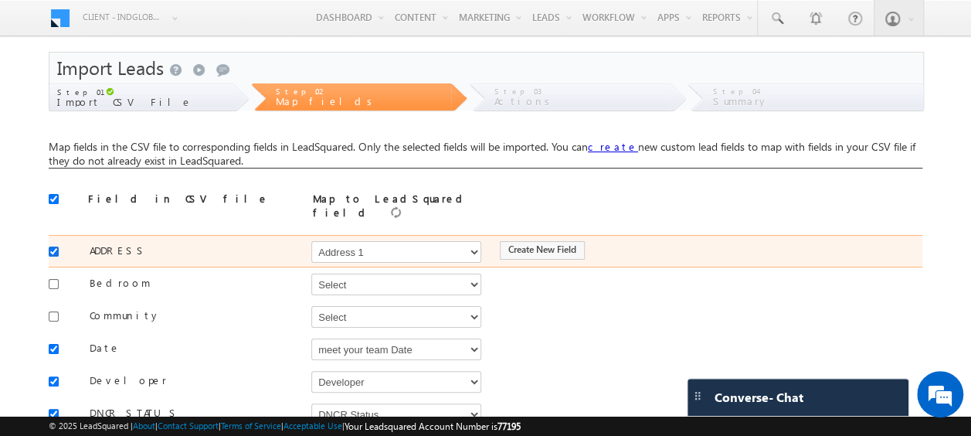
click at [55, 247] on input "checkbox" at bounding box center [54, 252] width 10 height 10
checkbox input "false"
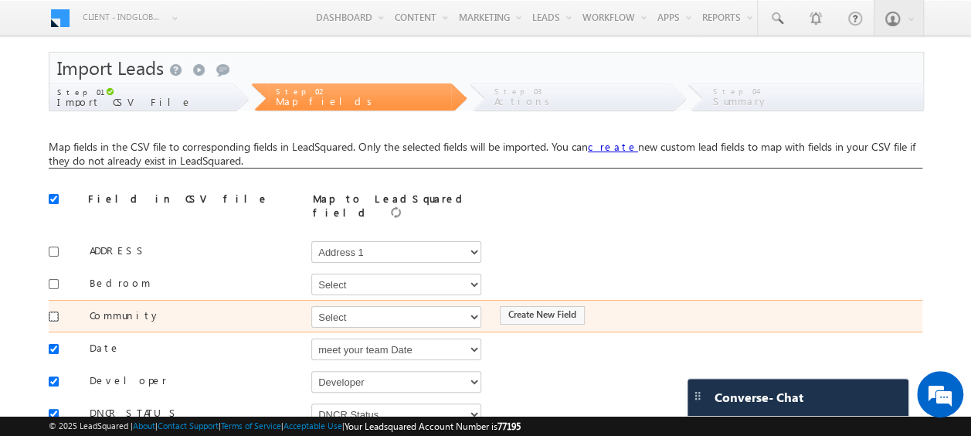
click at [51, 311] on input "checkbox" at bounding box center [54, 316] width 10 height 10
checkbox input "true"
click at [342, 307] on select "Select Select Address 1 Address 2 Budget Building Name Buyer Persona Called Cam…" at bounding box center [396, 317] width 170 height 22
select select "mx_Master_Project"
click at [311, 306] on select "Select Select Address 1 Address 2 Budget Building Name Buyer Persona Called Cam…" at bounding box center [396, 317] width 170 height 22
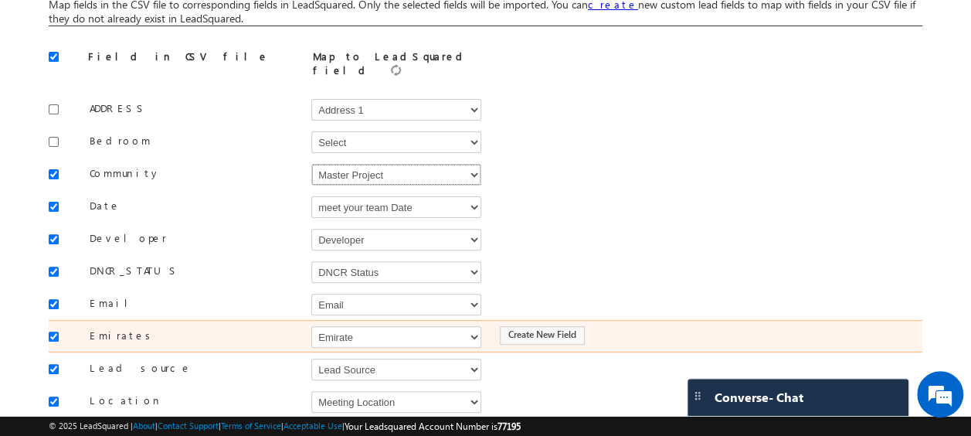
scroll to position [143, 0]
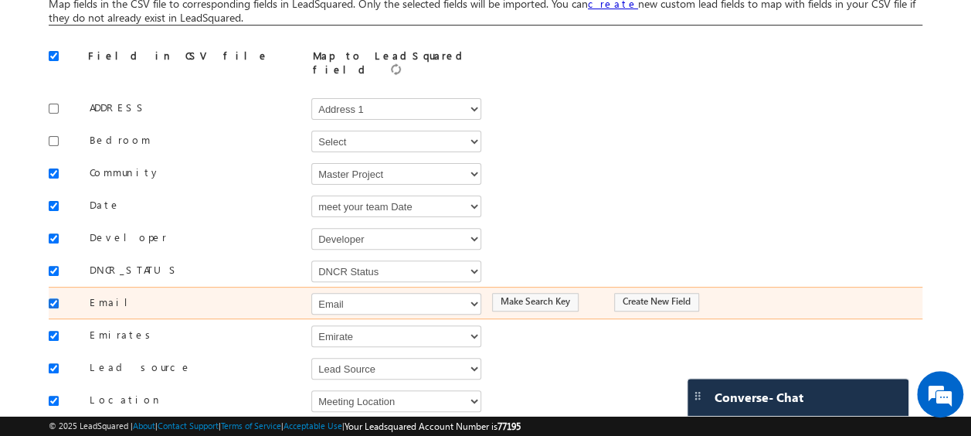
click at [53, 298] on input "checkbox" at bounding box center [54, 303] width 10 height 10
checkbox input "false"
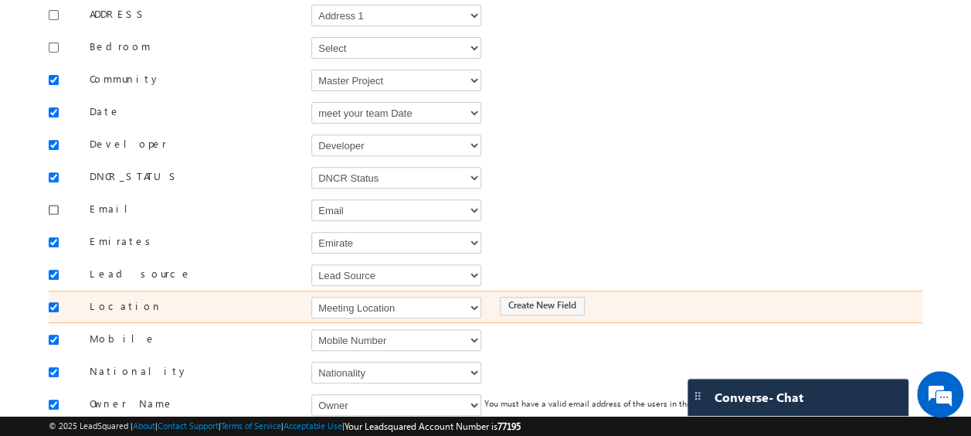
scroll to position [237, 0]
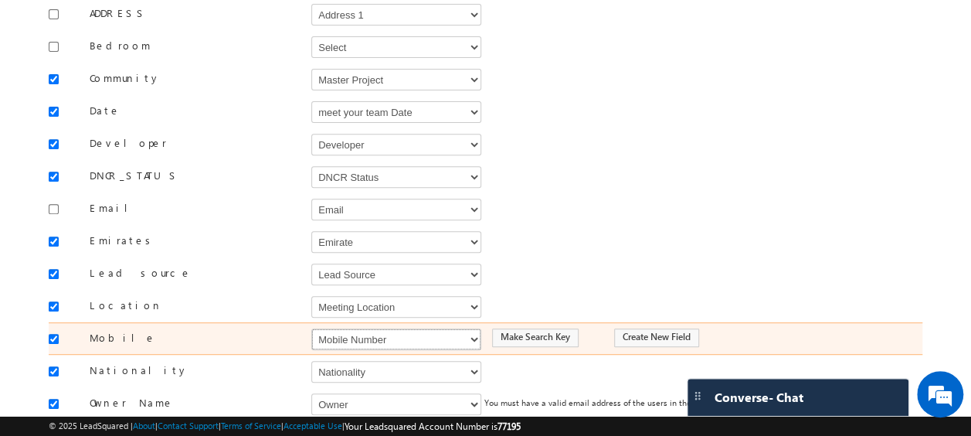
click at [374, 328] on select "Select Select Address 1 Address 2 Budget Building Name Buyer Persona Called Cam…" at bounding box center [396, 339] width 170 height 22
select select "Phone"
click at [311, 328] on select "Select Select Address 1 Address 2 Budget Building Name Buyer Persona Called Cam…" at bounding box center [396, 339] width 170 height 22
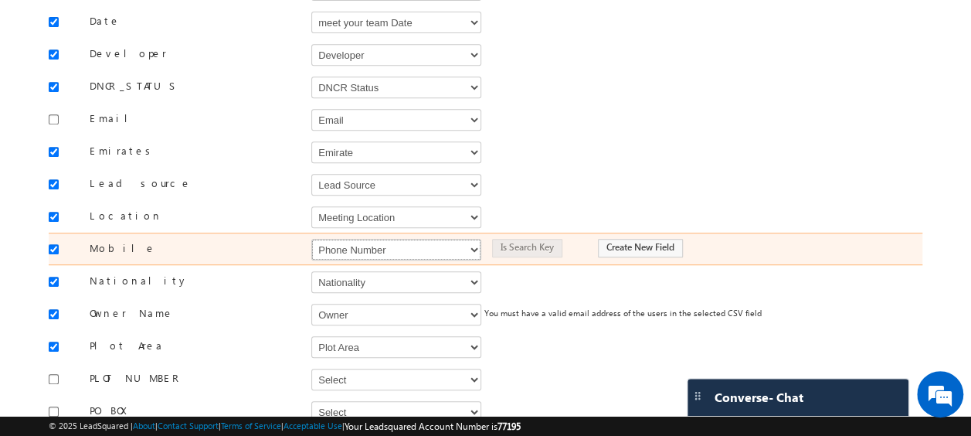
scroll to position [331, 0]
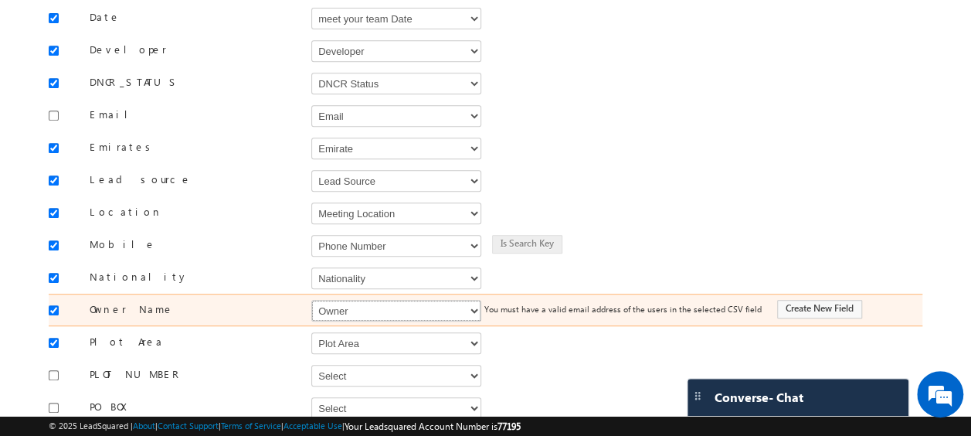
click at [374, 301] on select "Select Select Address 1 Address 2 Budget Building Name Buyer Persona Called Cam…" at bounding box center [396, 311] width 170 height 22
select select "FirstName"
click at [311, 300] on select "Select Select Address 1 Address 2 Budget Building Name Buyer Persona Called Cam…" at bounding box center [396, 311] width 170 height 22
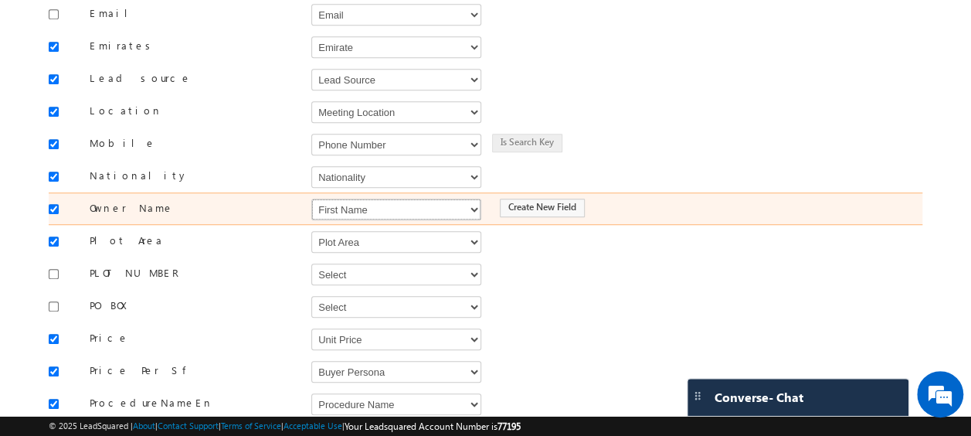
scroll to position [437, 0]
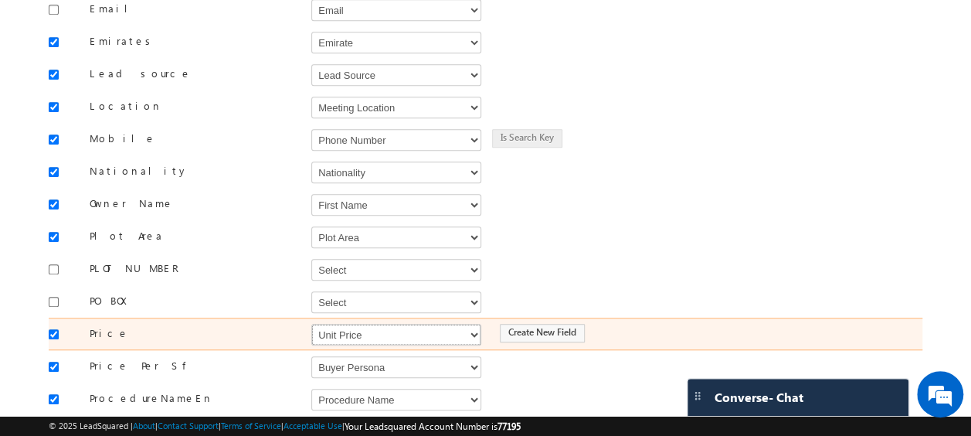
click at [365, 324] on select "Select Select Address 1 Address 2 Budget Building Name Buyer Persona Called Cam…" at bounding box center [396, 335] width 170 height 22
select select "mx_Unit_Number"
click at [311, 324] on select "Select Select Address 1 Address 2 Budget Building Name Buyer Persona Called Cam…" at bounding box center [396, 335] width 170 height 22
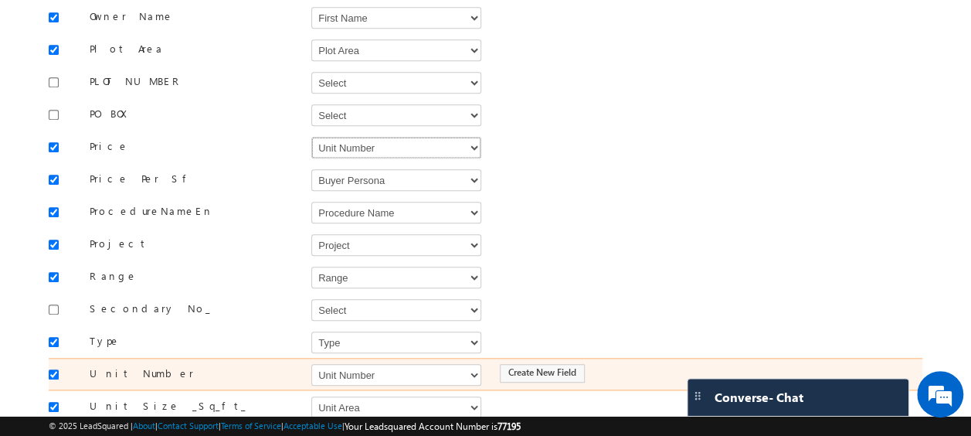
scroll to position [624, 0]
click at [338, 363] on select "Select Select Address 1 Address 2 Budget Building Name Buyer Persona Called Cam…" at bounding box center [396, 374] width 170 height 22
select select "mx_Unit_No"
click at [311, 363] on select "Select Select Address 1 Address 2 Budget Building Name Buyer Persona Called Cam…" at bounding box center [396, 374] width 170 height 22
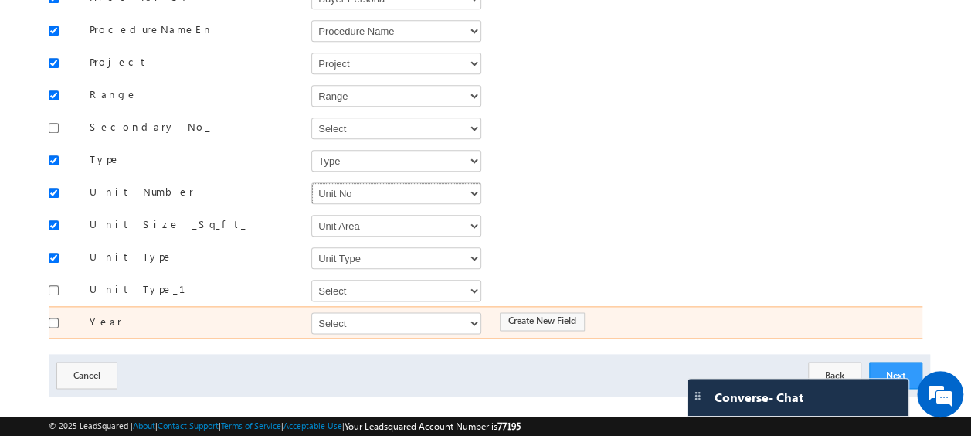
scroll to position [797, 0]
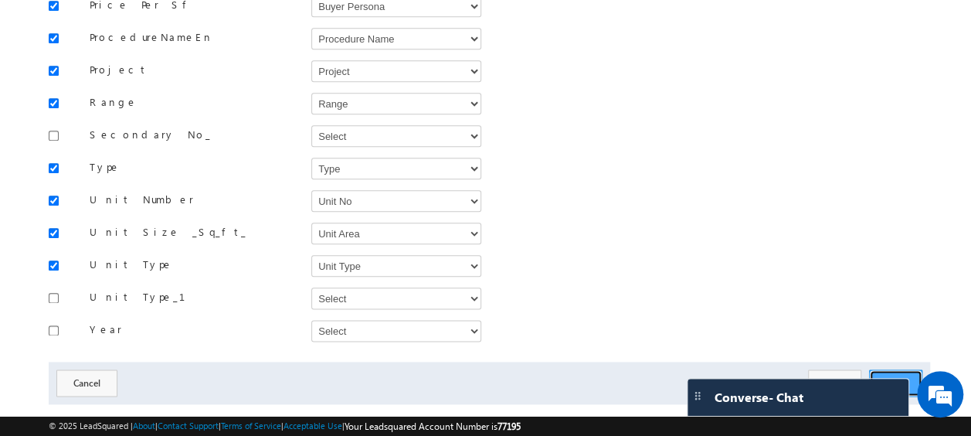
click at [891, 369] on button "Next" at bounding box center [895, 382] width 53 height 27
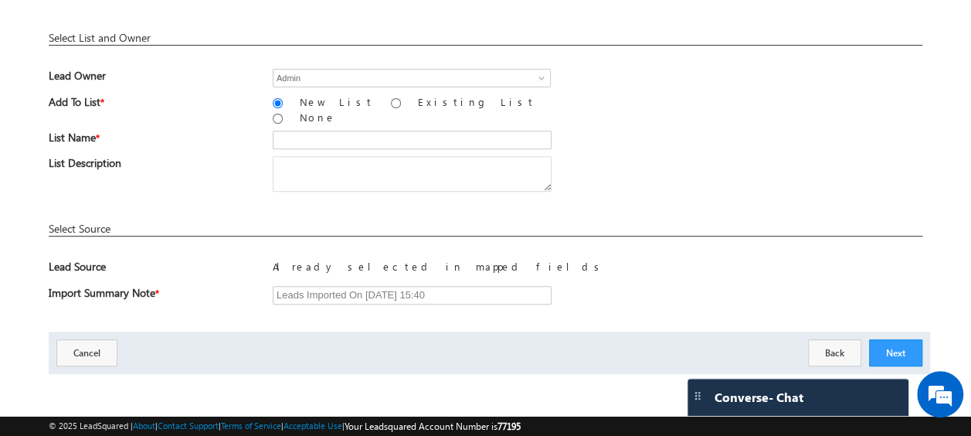
scroll to position [227, 0]
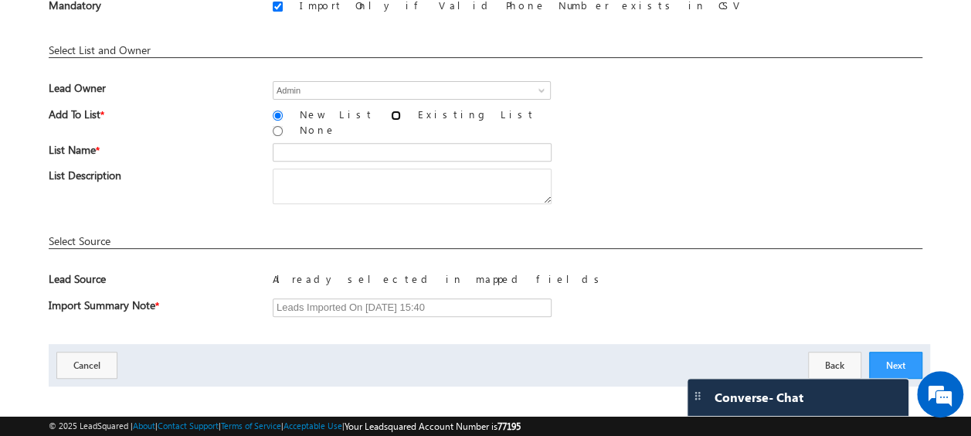
click at [391, 111] on input "Existing List" at bounding box center [396, 116] width 10 height 10
radio input "true"
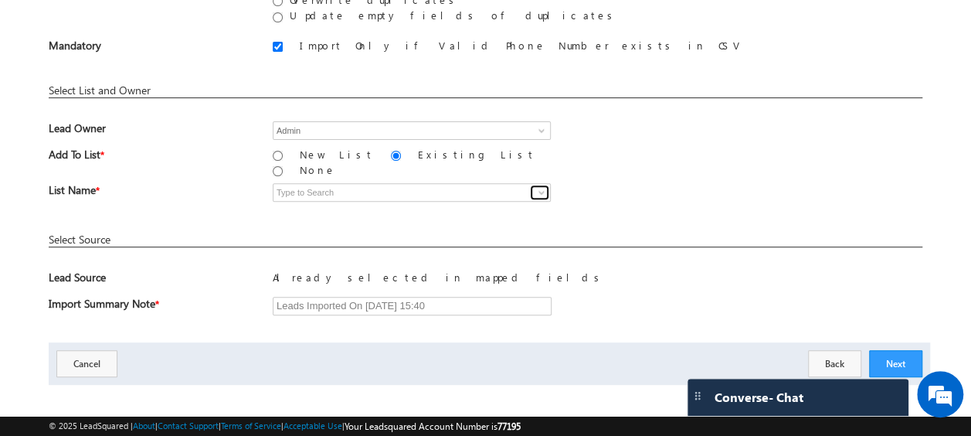
click at [542, 186] on span at bounding box center [542, 192] width 12 height 12
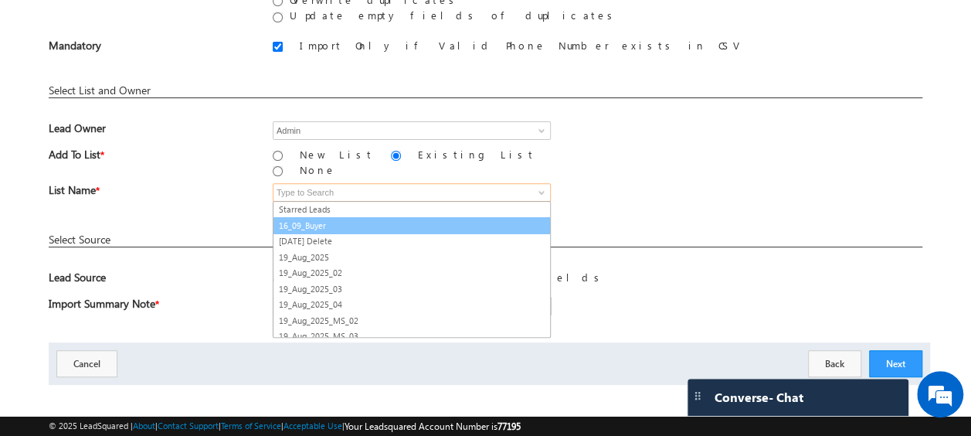
click at [331, 217] on link "16_09_Buyer" at bounding box center [412, 226] width 278 height 18
type input "16_09_Buyer"
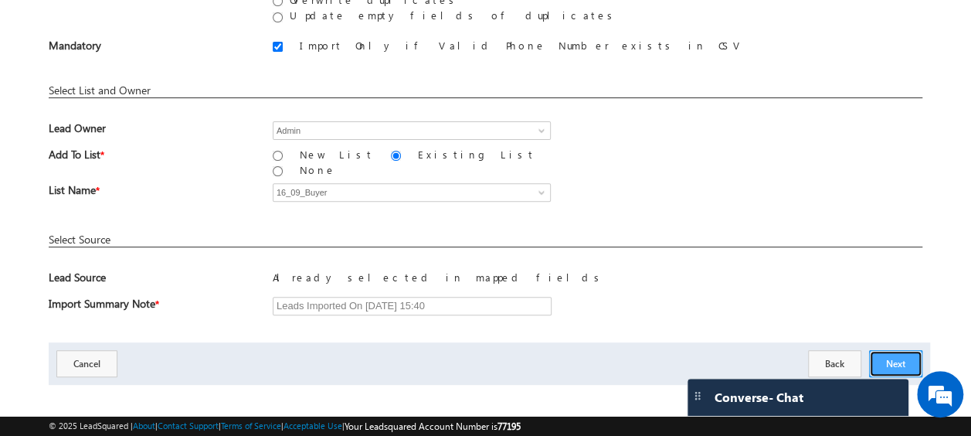
click at [896, 350] on button "Next" at bounding box center [895, 363] width 53 height 27
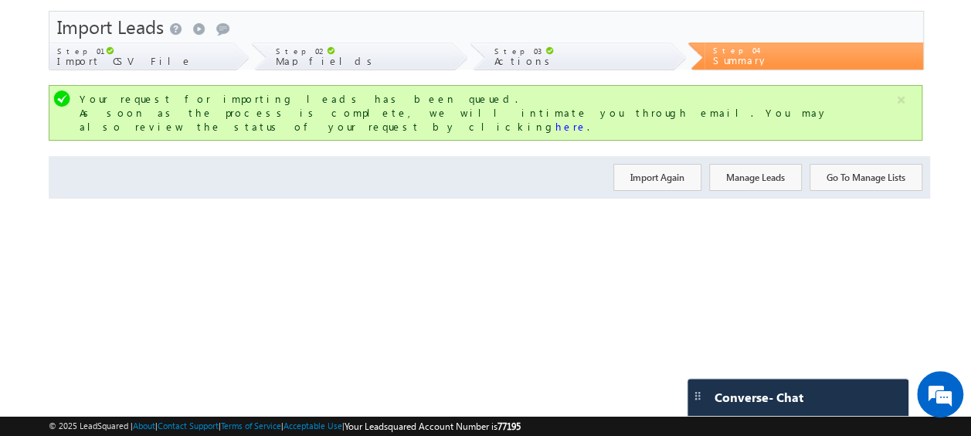
scroll to position [0, 0]
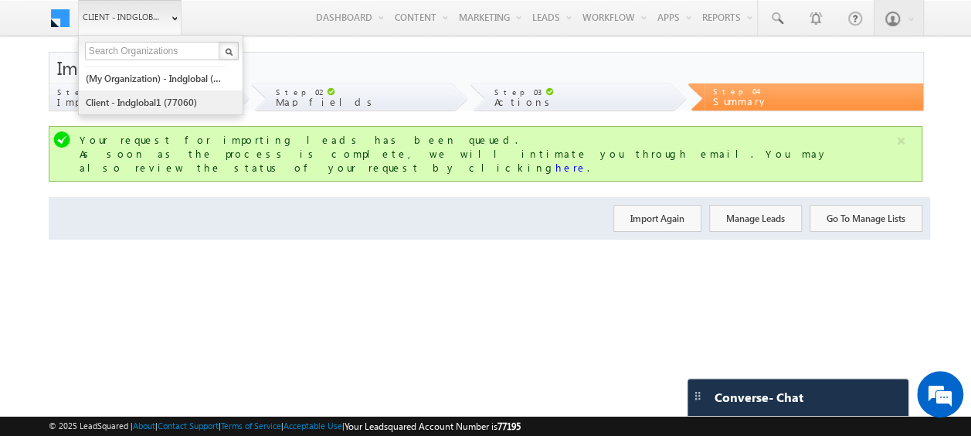
click at [159, 101] on link "Client - indglobal1 (77060)" at bounding box center [155, 102] width 141 height 24
